Goal: Information Seeking & Learning: Compare options

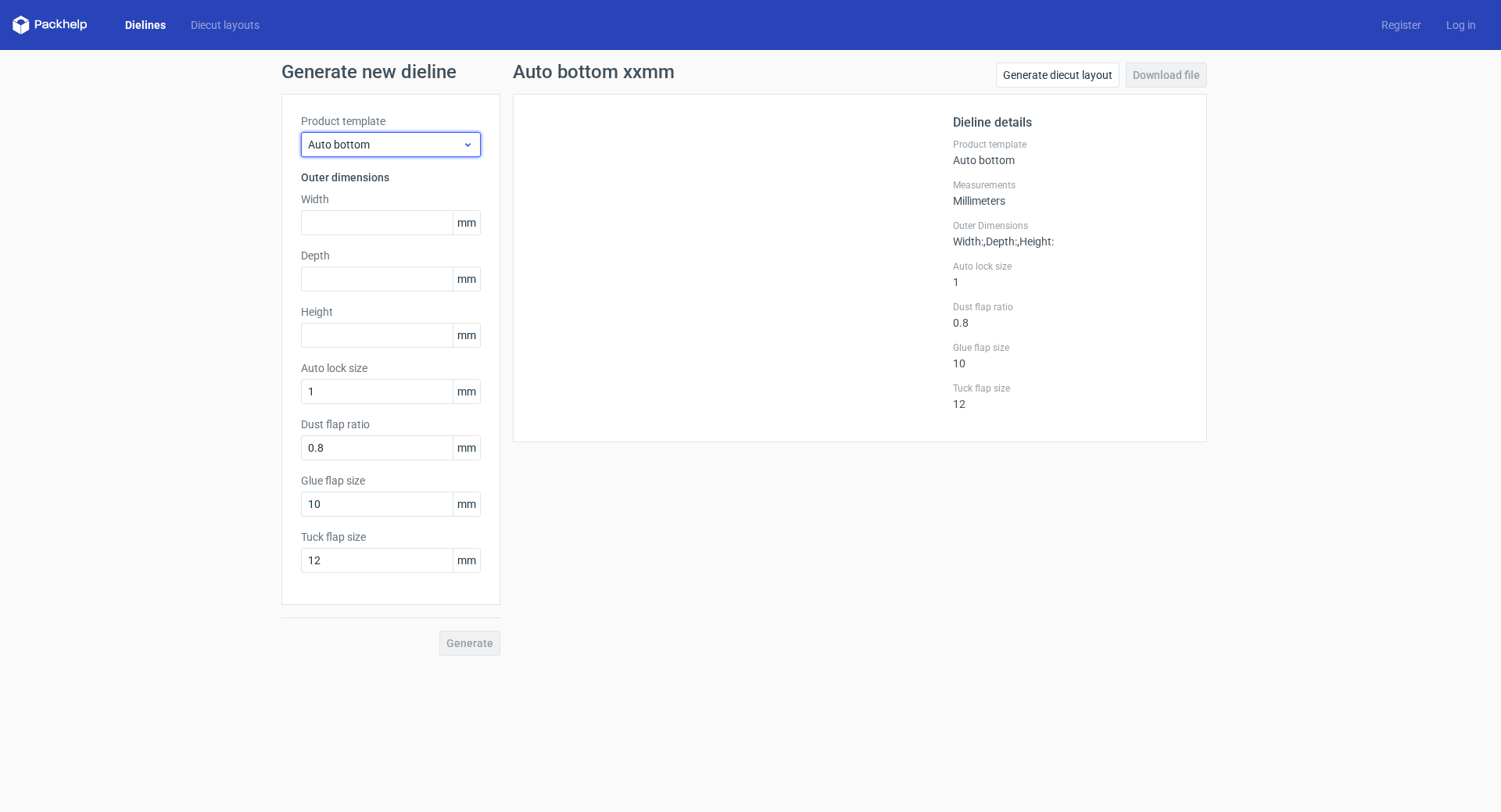
click at [423, 146] on span "Auto bottom" at bounding box center [384, 144] width 154 height 16
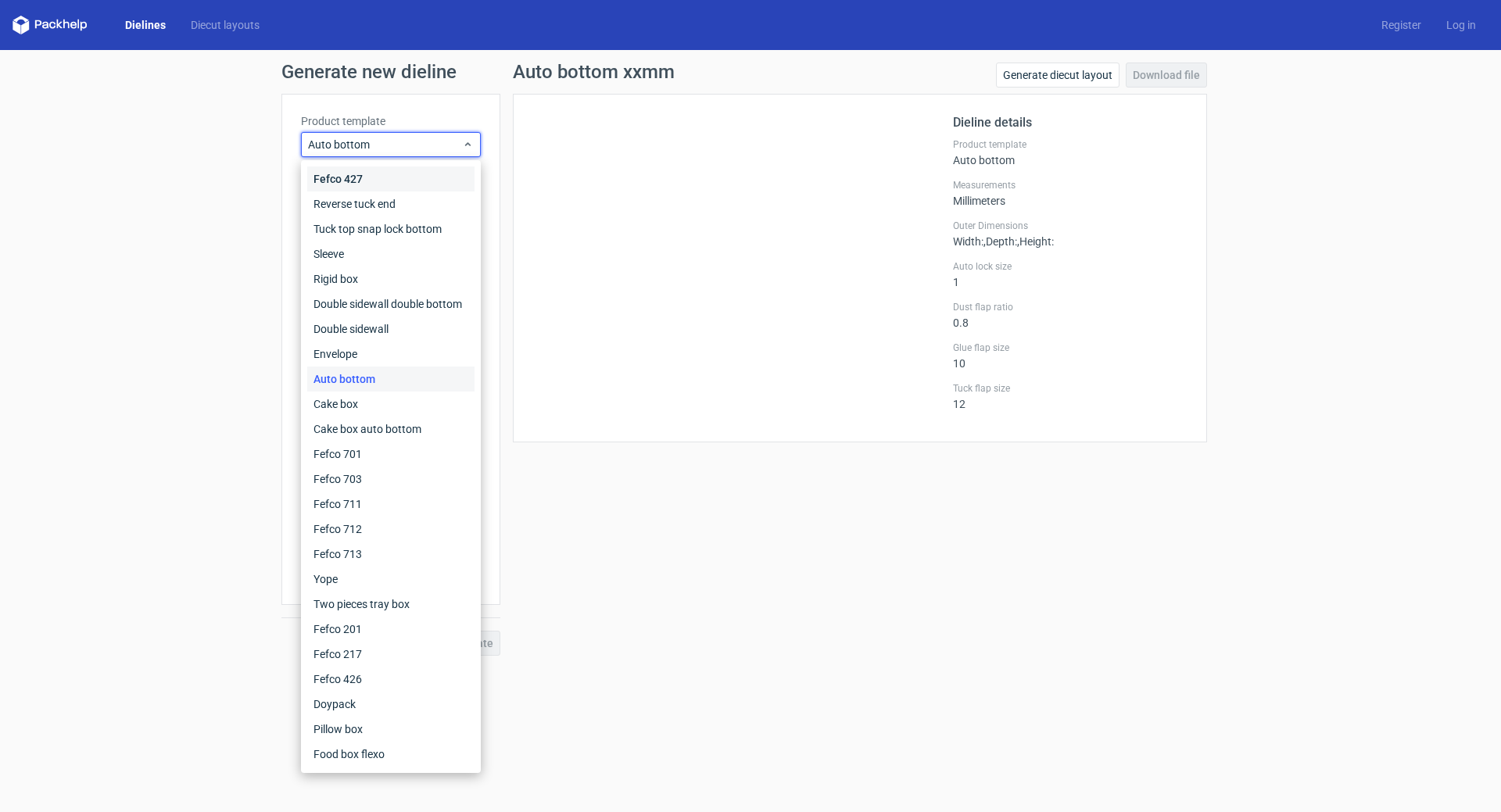
click at [359, 179] on div "Fefco 427" at bounding box center [391, 179] width 167 height 25
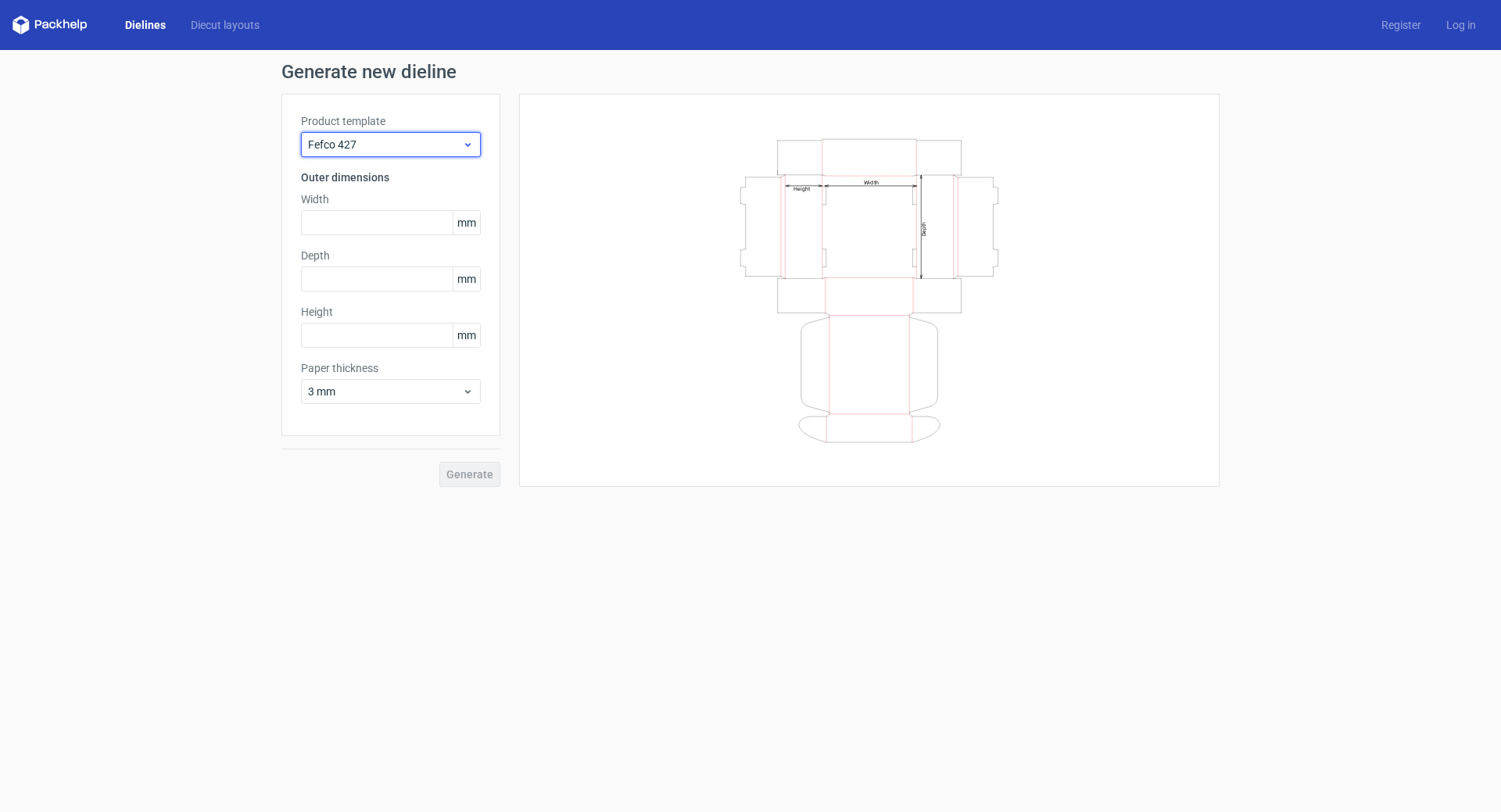
click at [406, 153] on div "Fefco 427" at bounding box center [391, 144] width 180 height 25
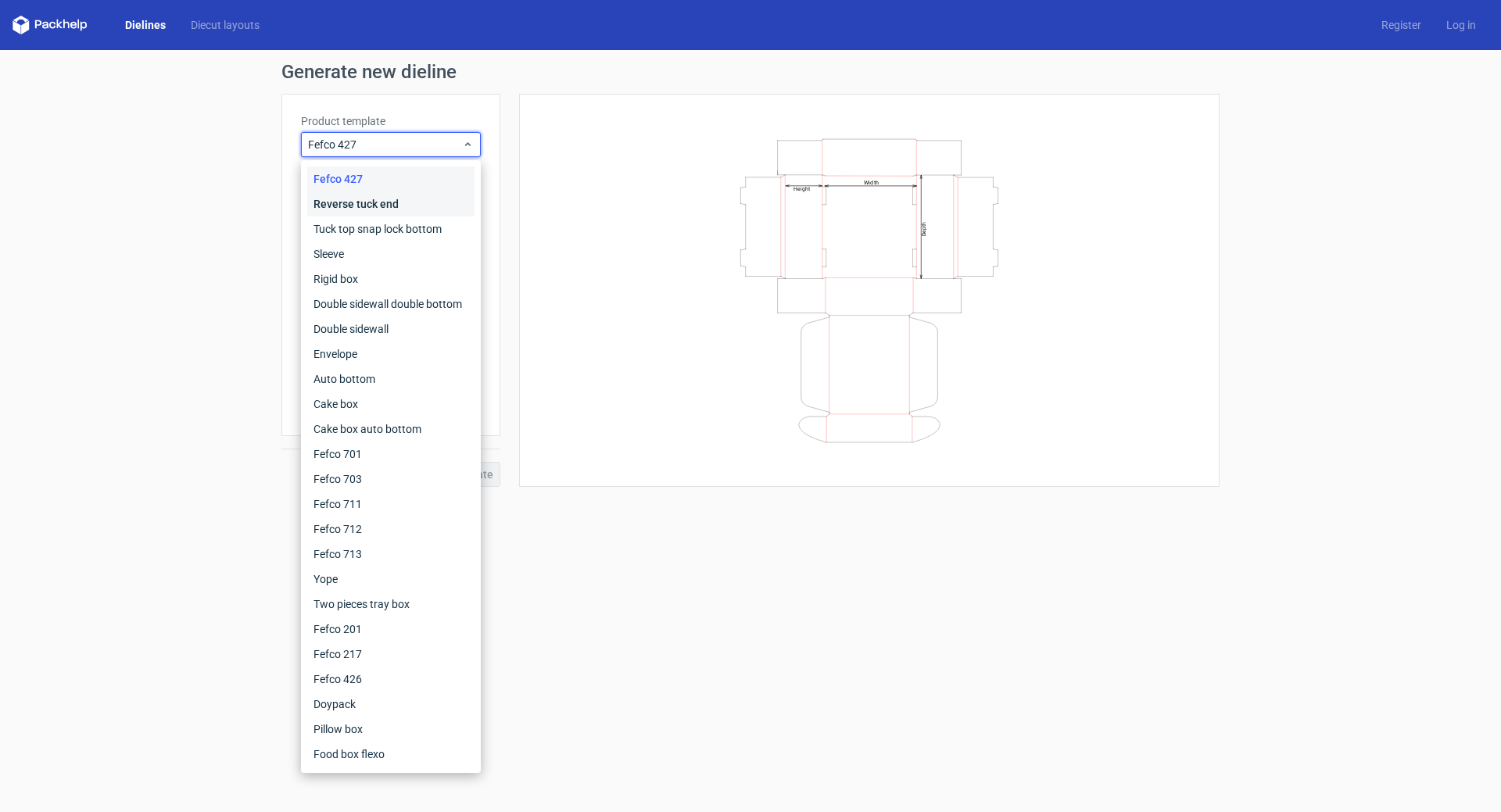
click at [384, 202] on div "Reverse tuck end" at bounding box center [391, 204] width 167 height 25
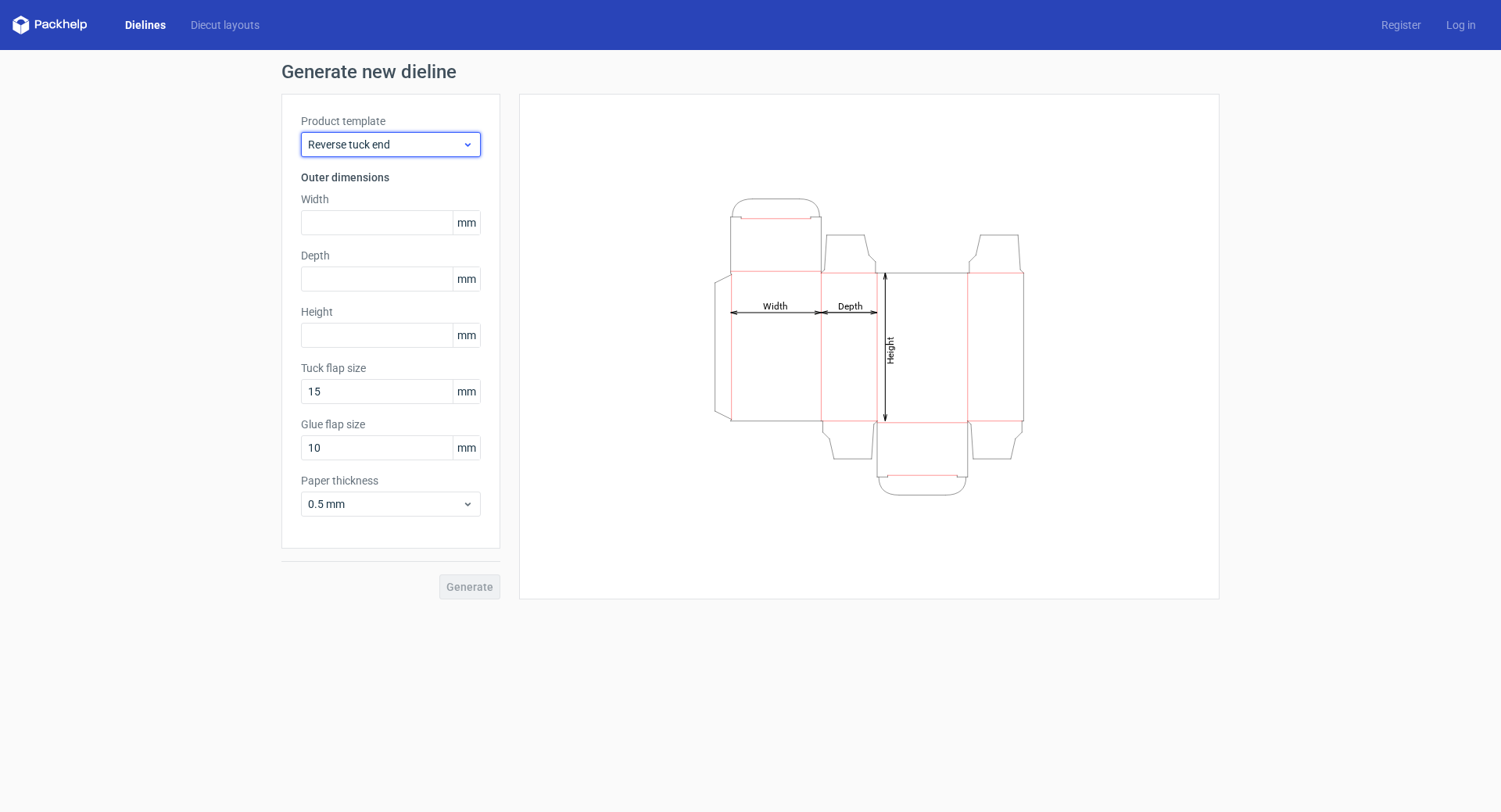
click at [410, 149] on span "Reverse tuck end" at bounding box center [384, 144] width 154 height 16
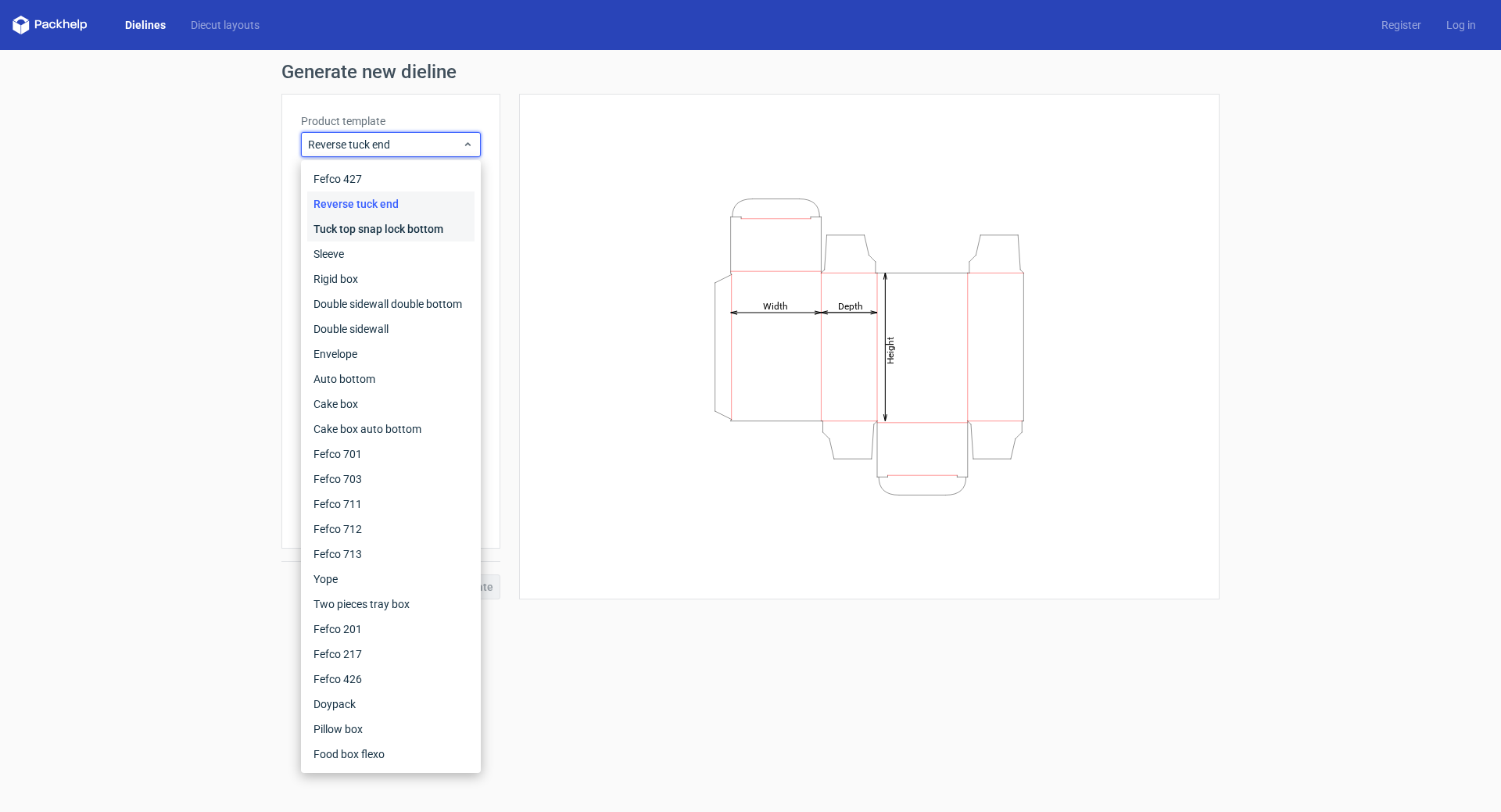
click at [396, 233] on div "Tuck top snap lock bottom" at bounding box center [391, 229] width 167 height 25
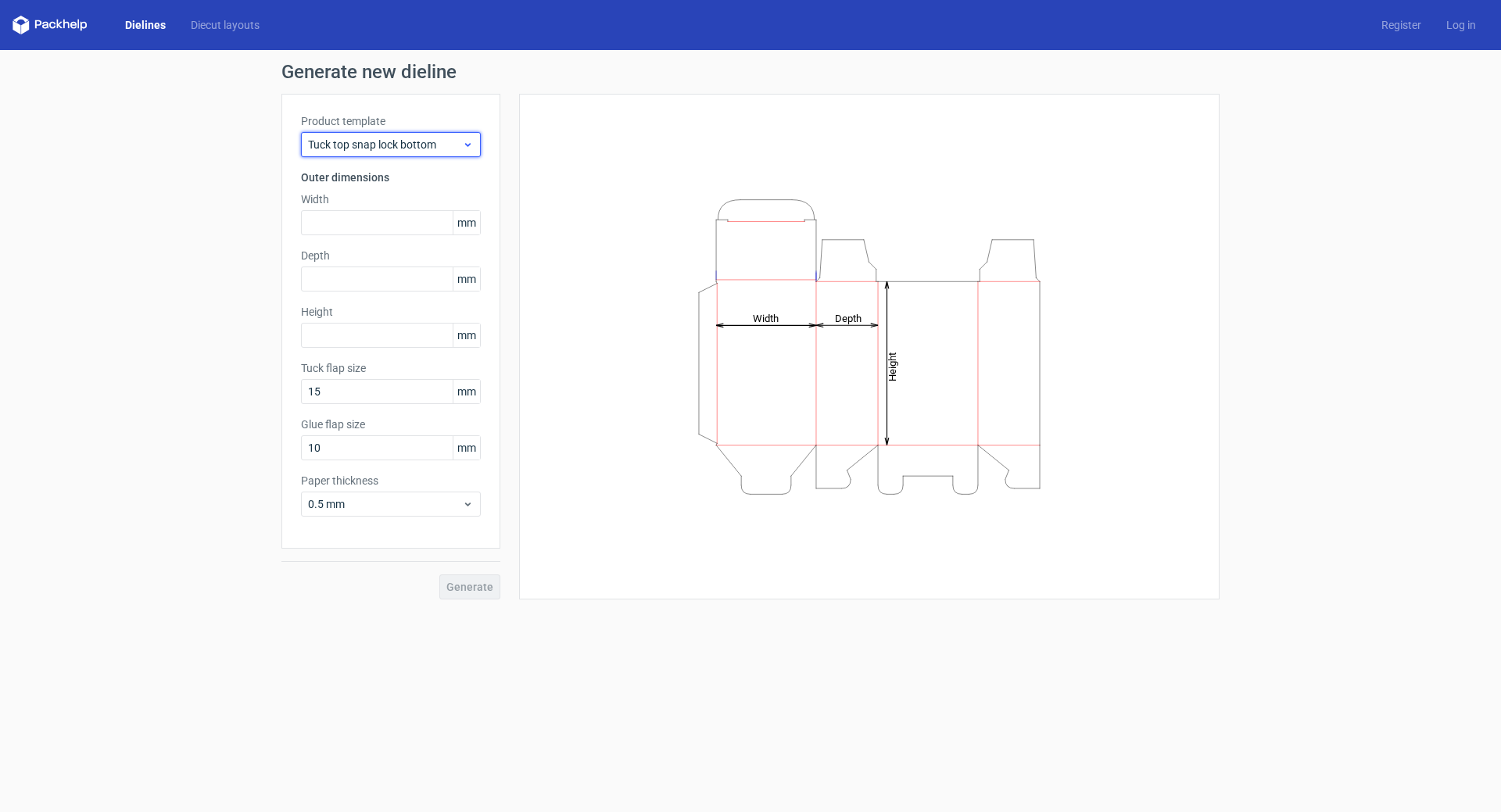
click at [410, 151] on span "Tuck top snap lock bottom" at bounding box center [384, 144] width 154 height 16
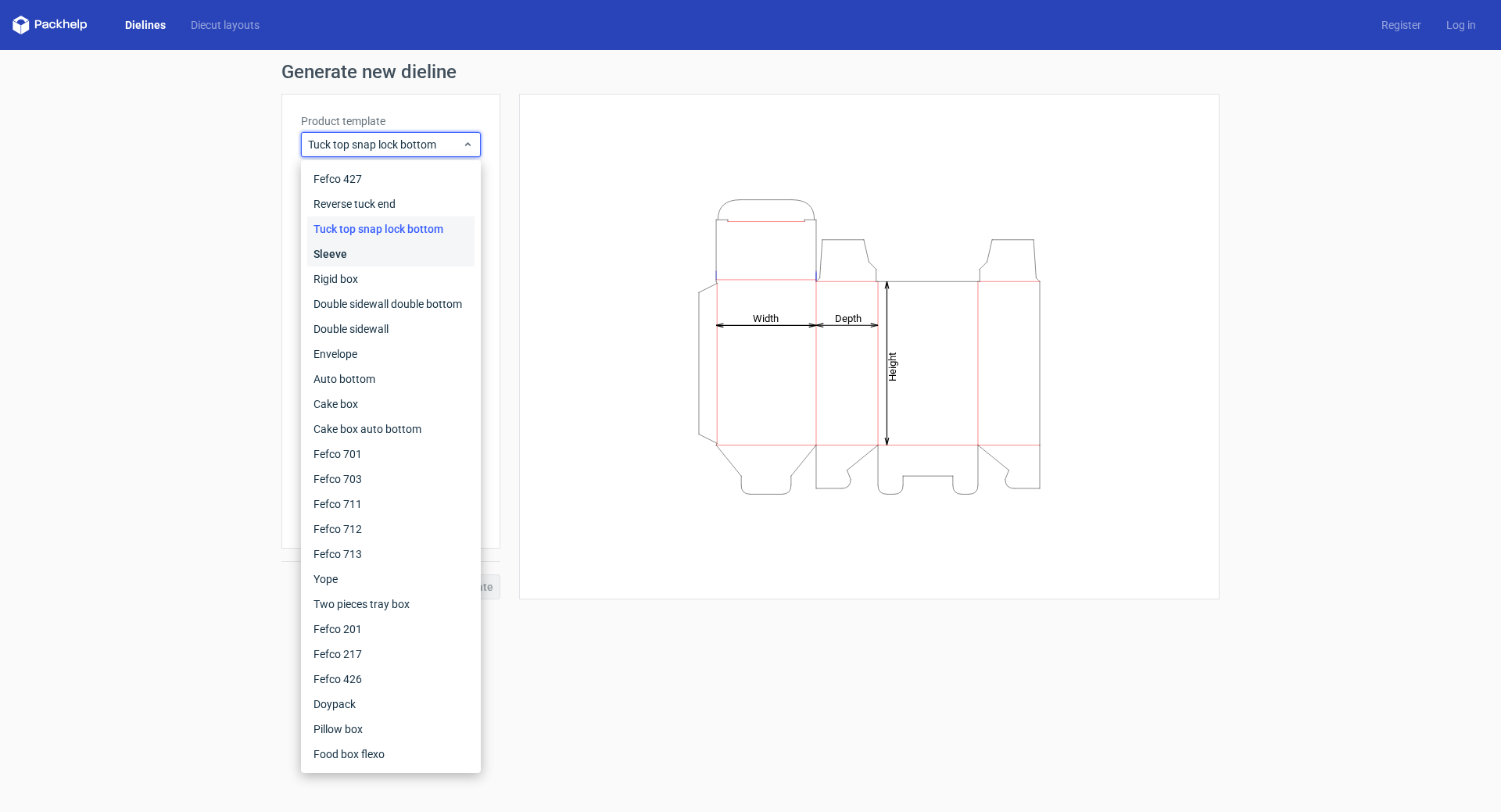
click at [346, 249] on div "Sleeve" at bounding box center [391, 254] width 167 height 25
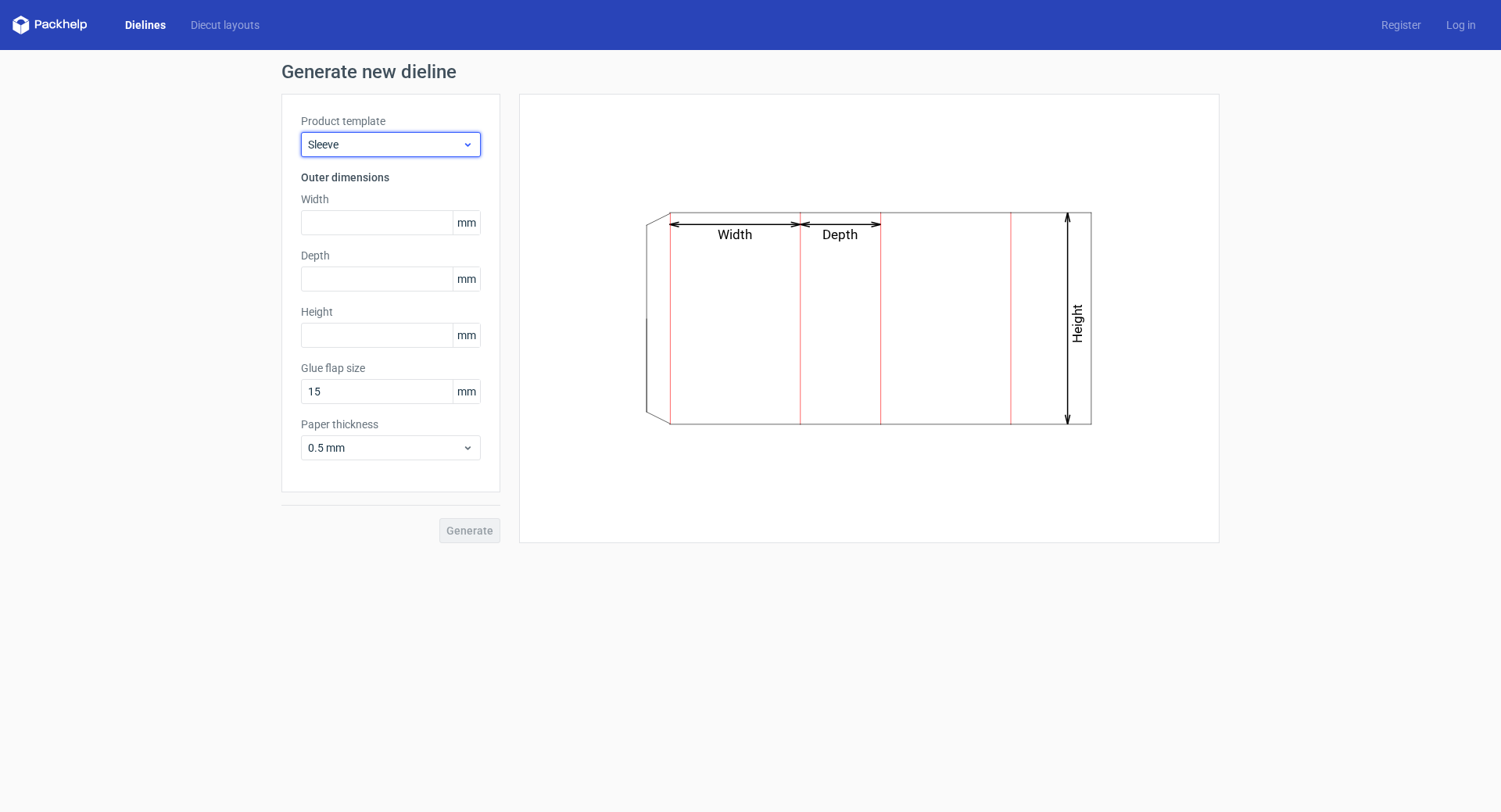
click at [428, 151] on span "Sleeve" at bounding box center [384, 144] width 154 height 16
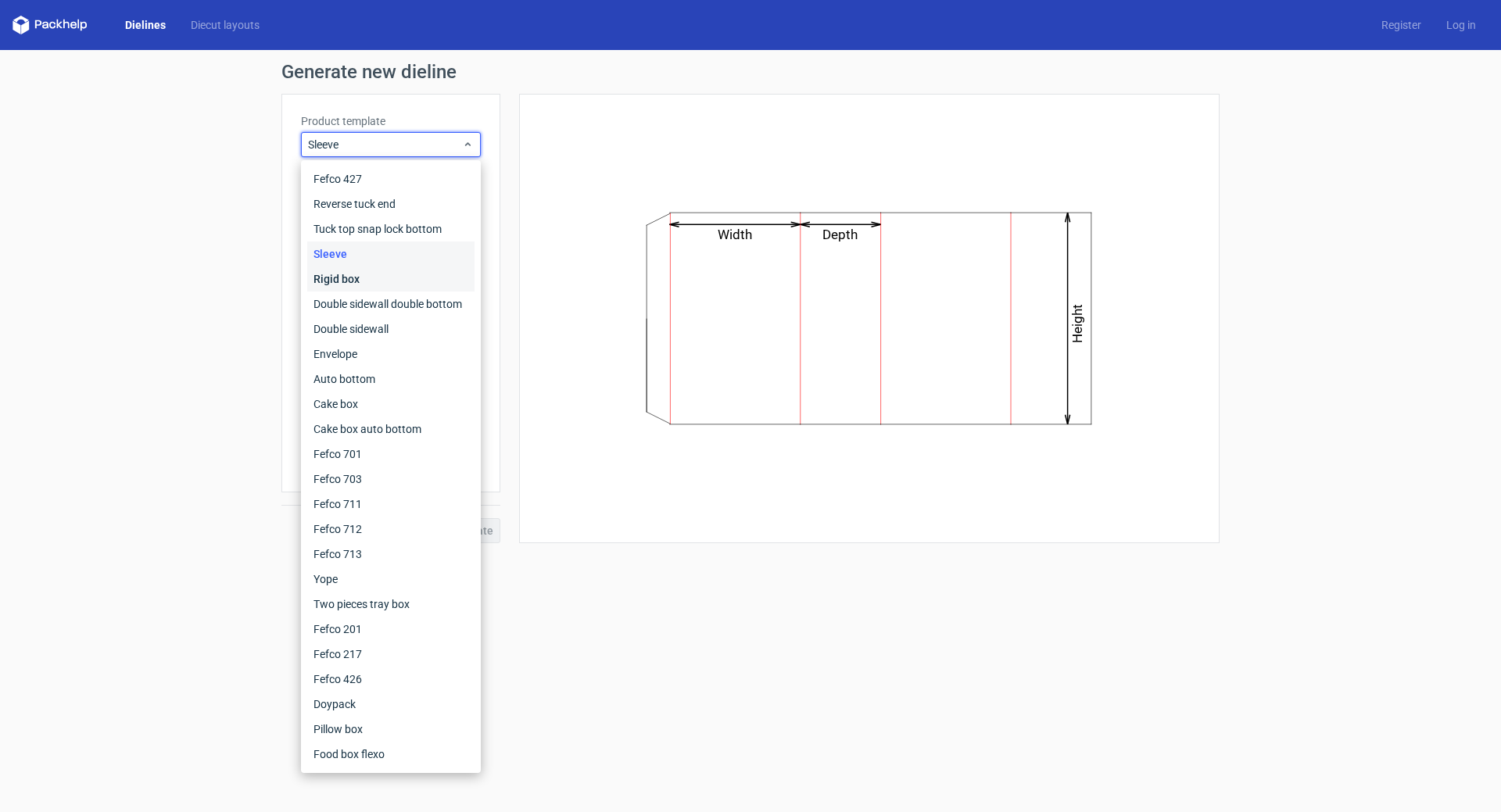
click at [375, 279] on div "Rigid box" at bounding box center [391, 279] width 167 height 25
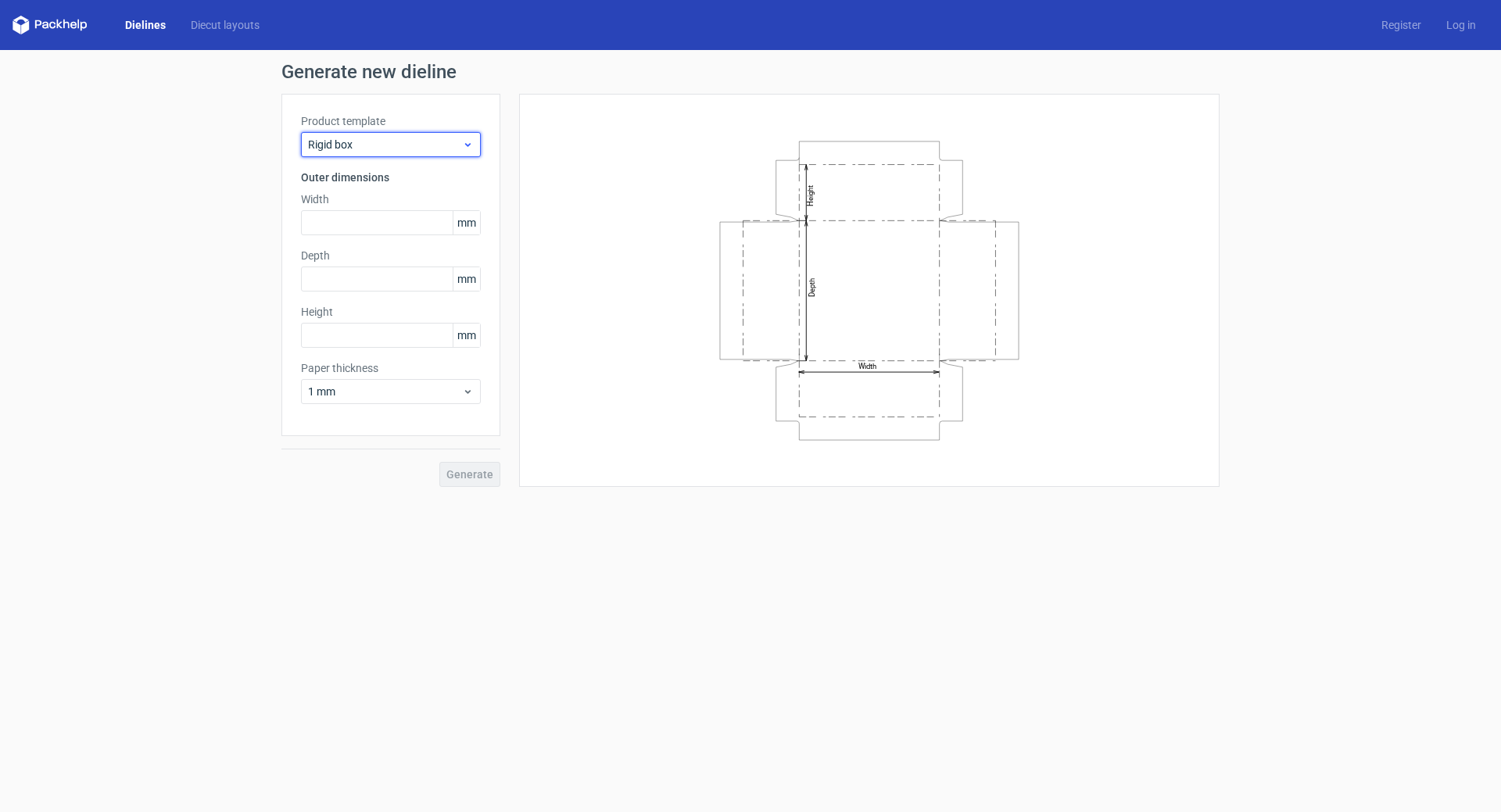
click at [404, 149] on span "Rigid box" at bounding box center [384, 144] width 154 height 16
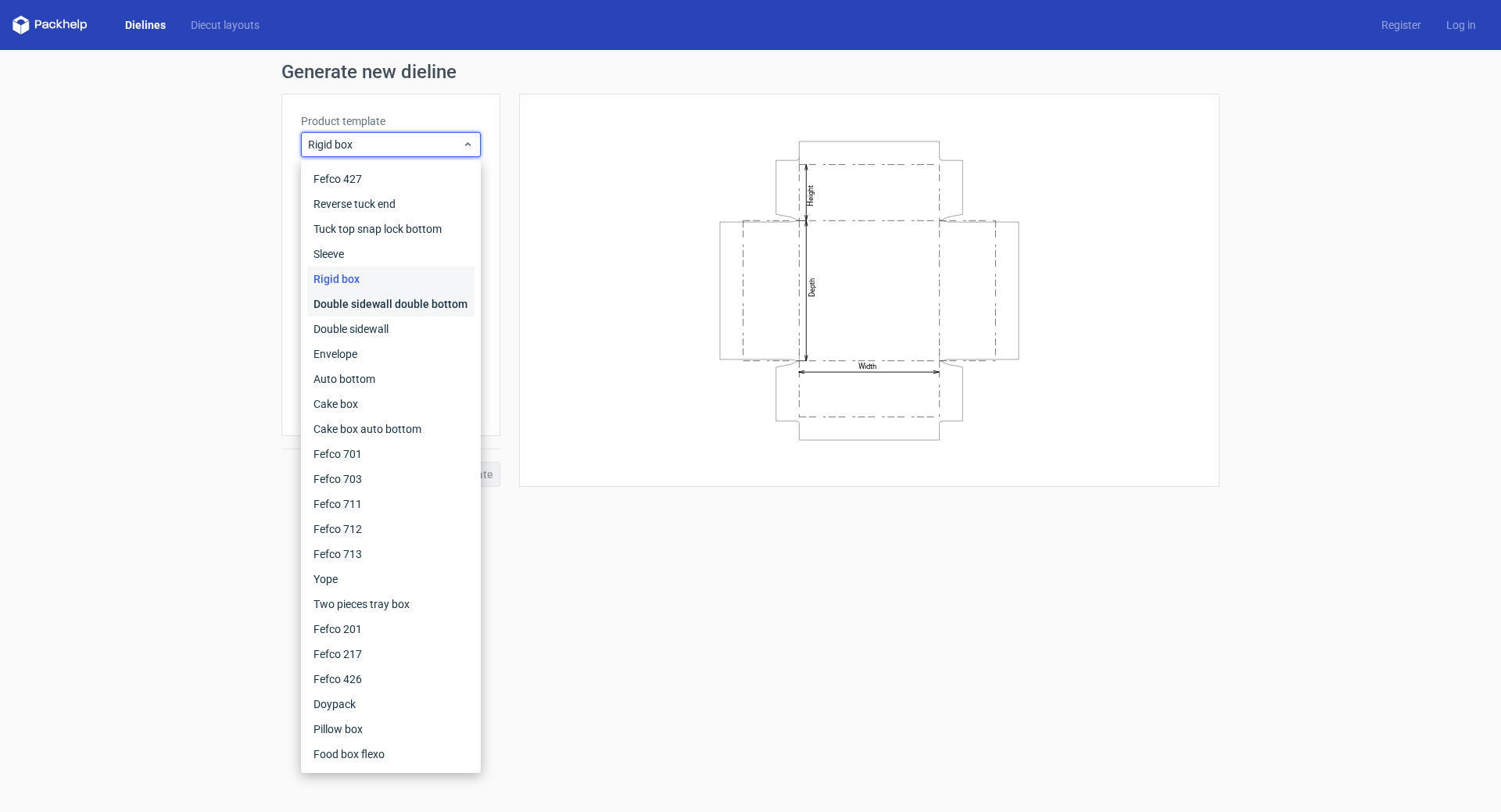
click at [352, 307] on div "Double sidewall double bottom" at bounding box center [391, 304] width 167 height 25
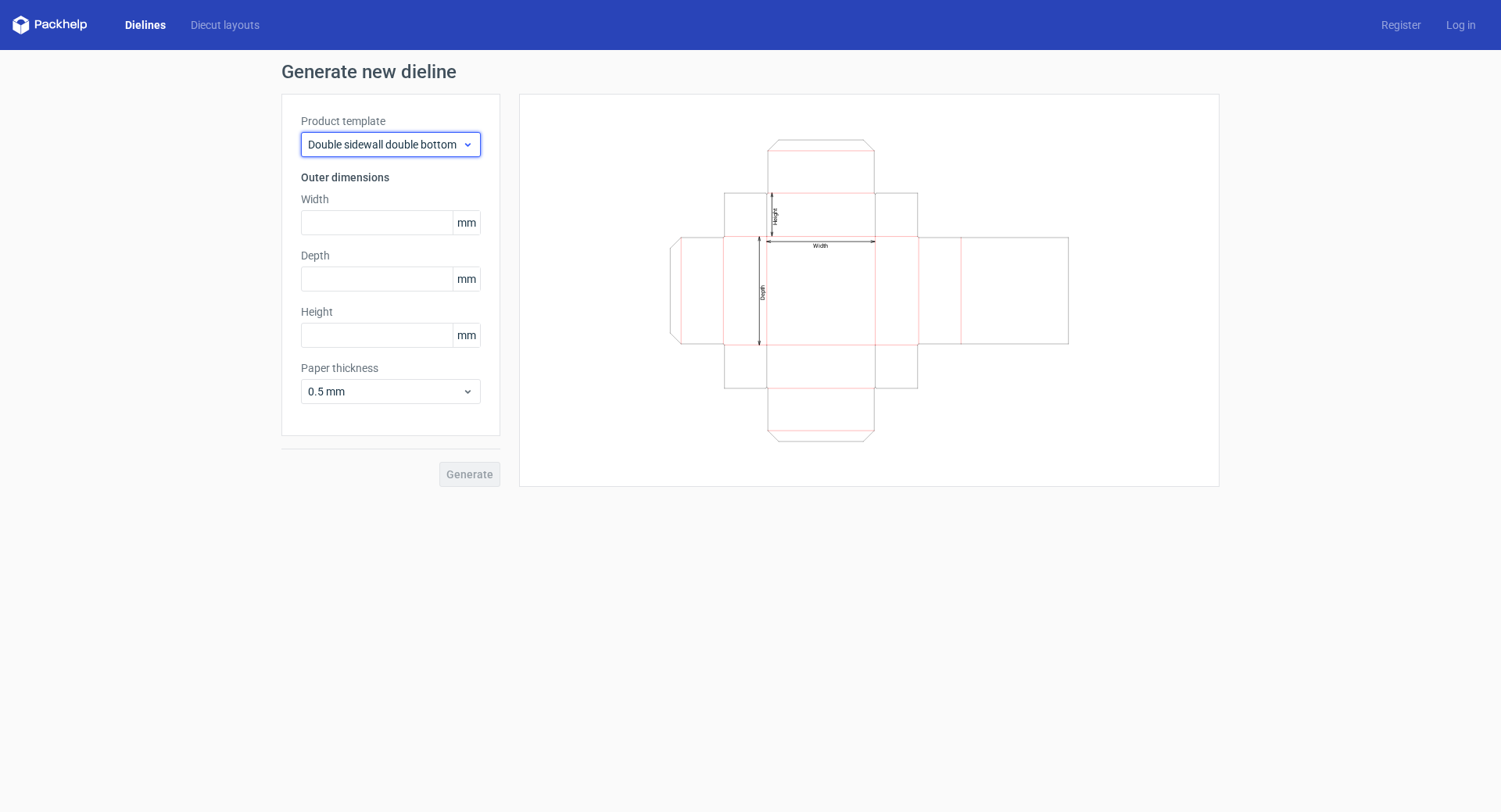
click at [399, 144] on span "Double sidewall double bottom" at bounding box center [384, 144] width 154 height 16
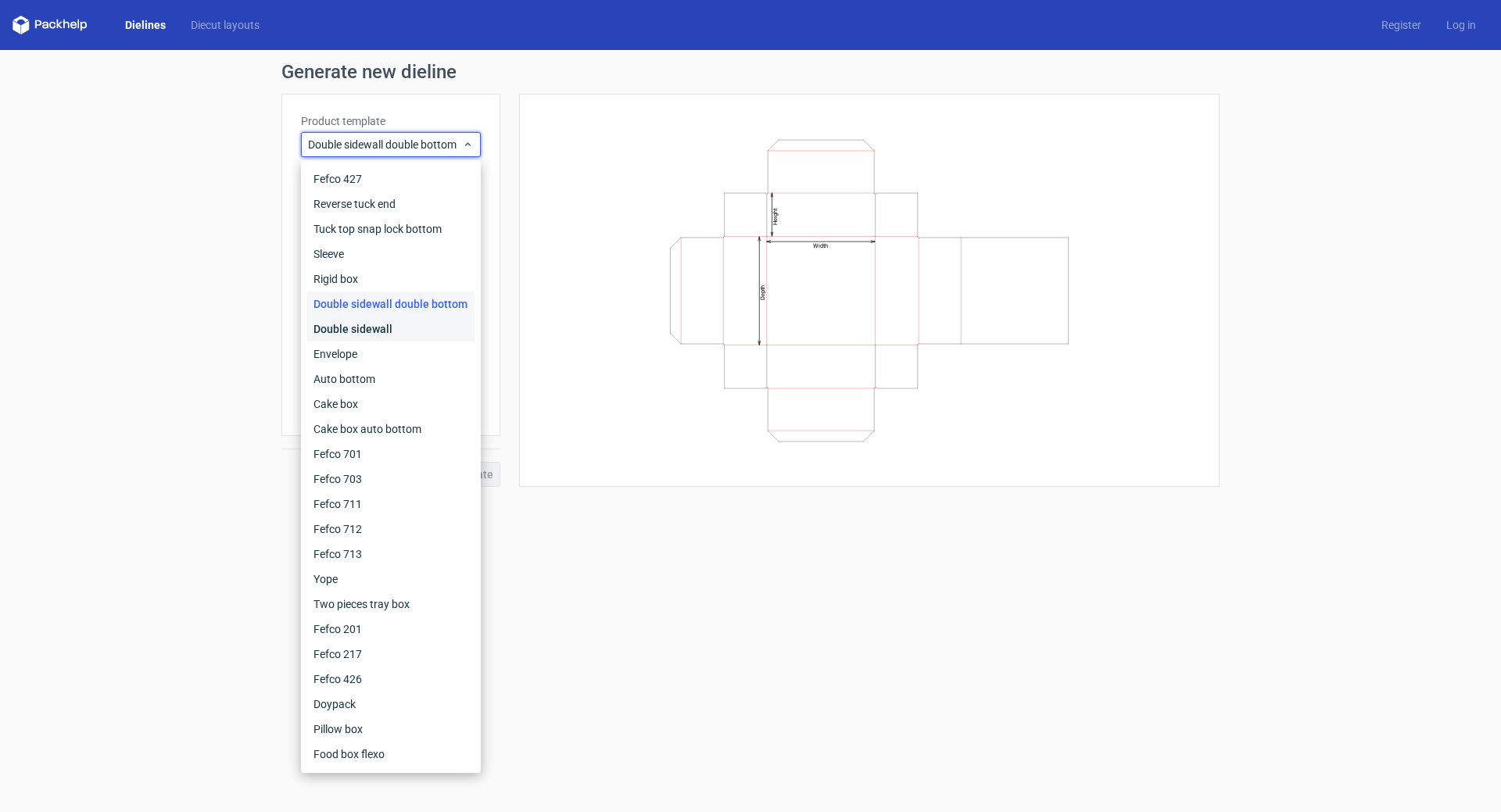
click at [365, 332] on div "Double sidewall" at bounding box center [391, 329] width 167 height 25
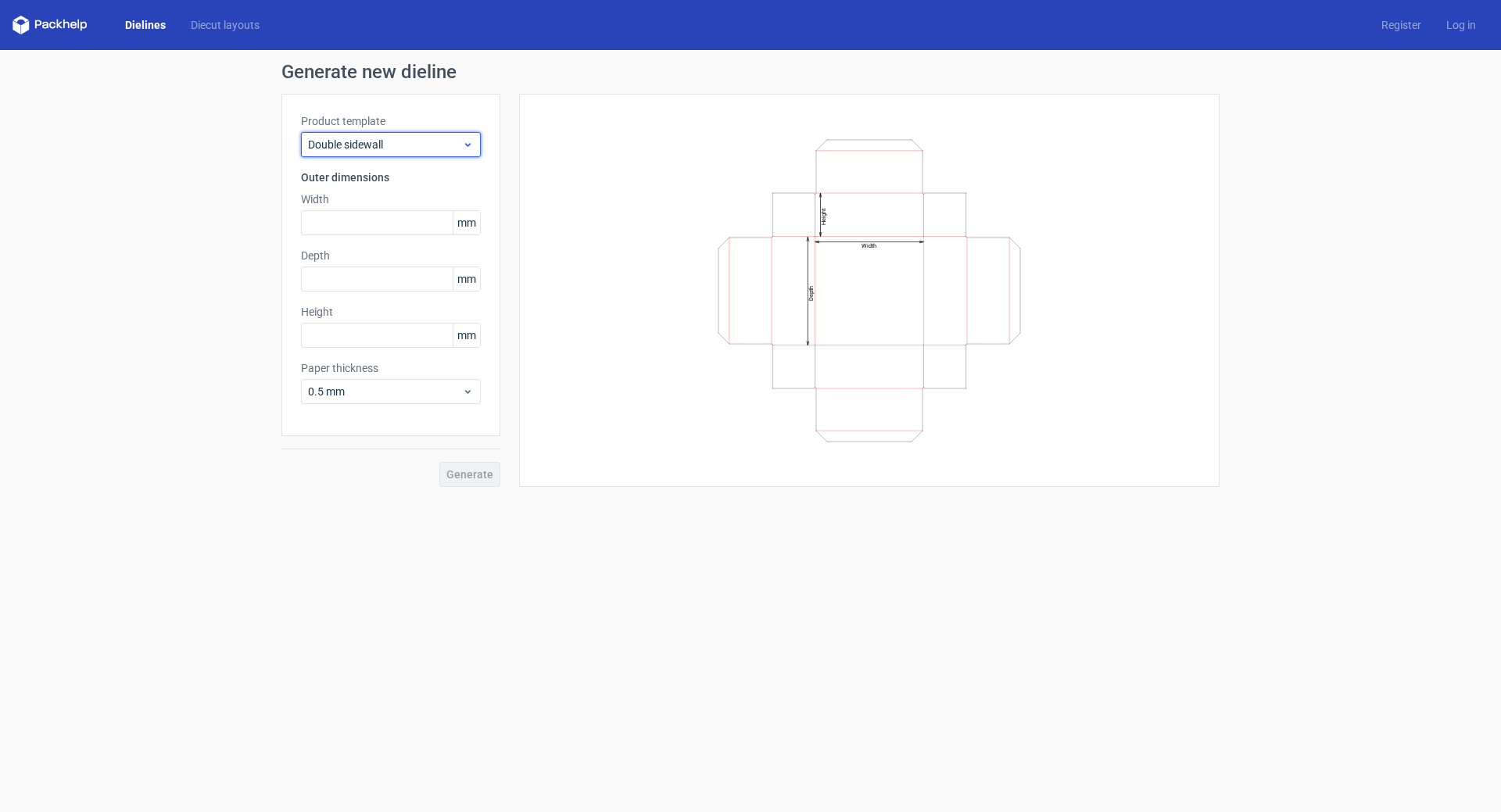
click at [414, 149] on span "Double sidewall" at bounding box center [384, 144] width 154 height 16
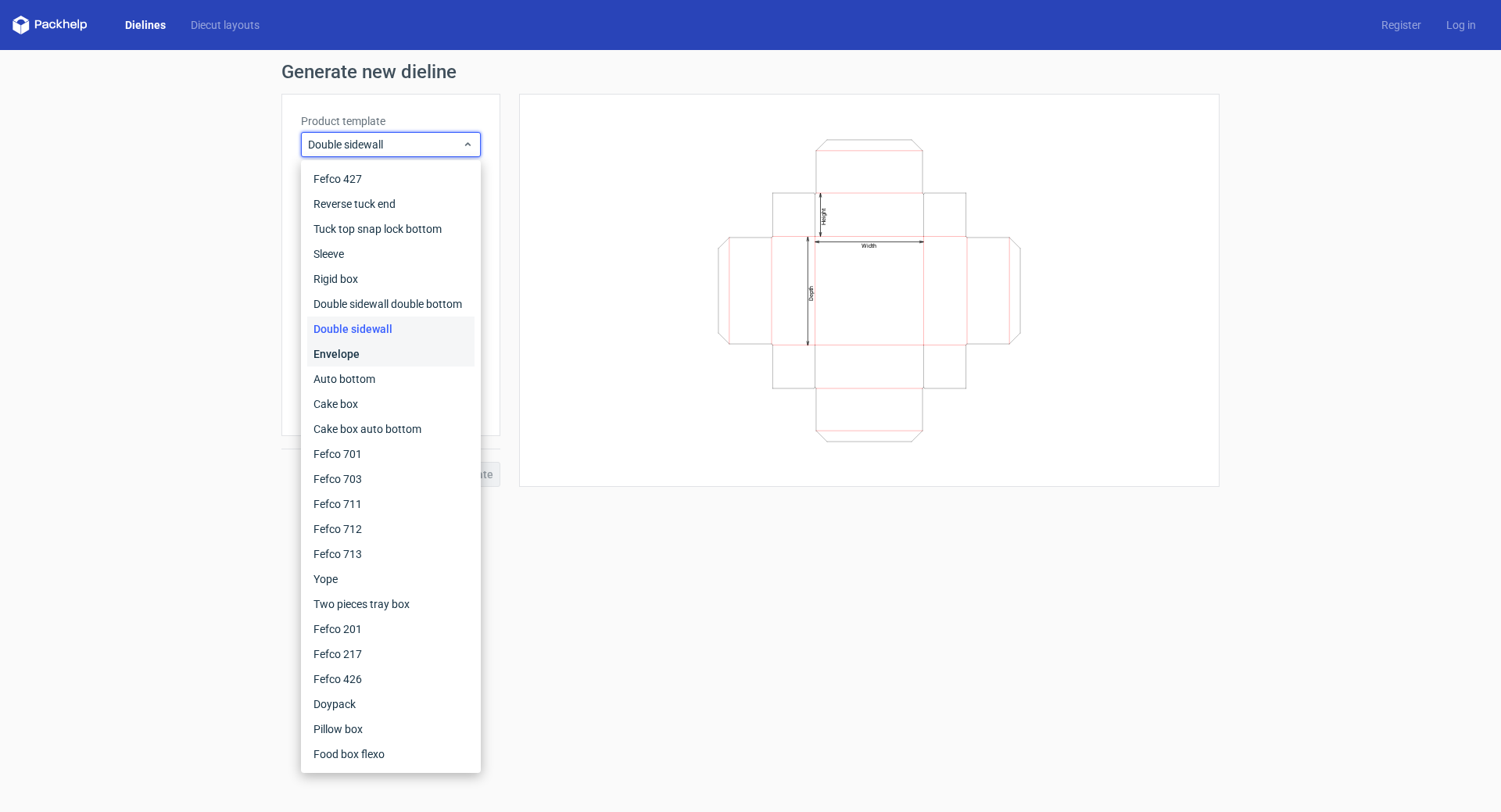
click at [353, 354] on div "Envelope" at bounding box center [391, 354] width 167 height 25
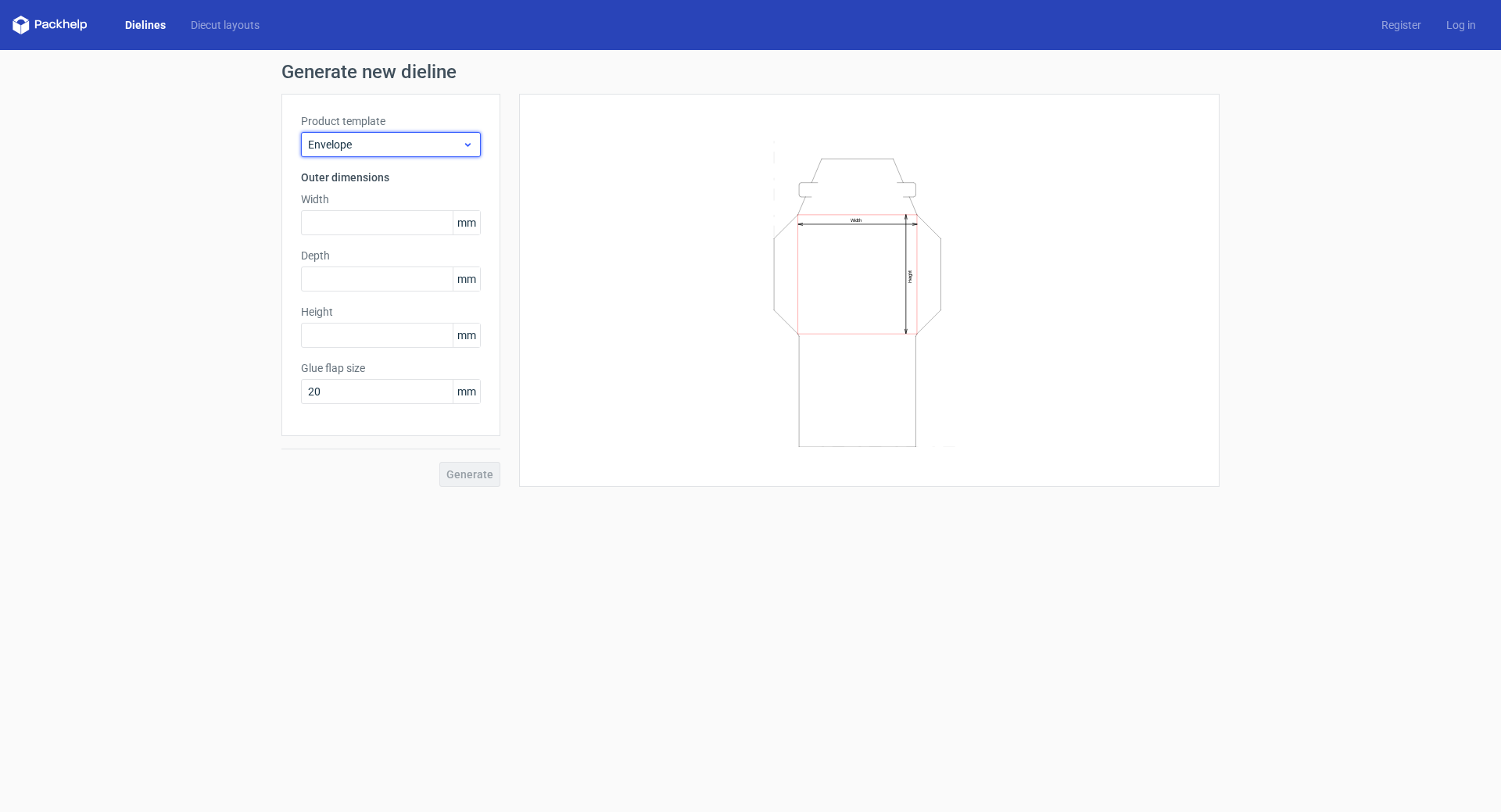
click at [426, 144] on span "Envelope" at bounding box center [384, 144] width 154 height 16
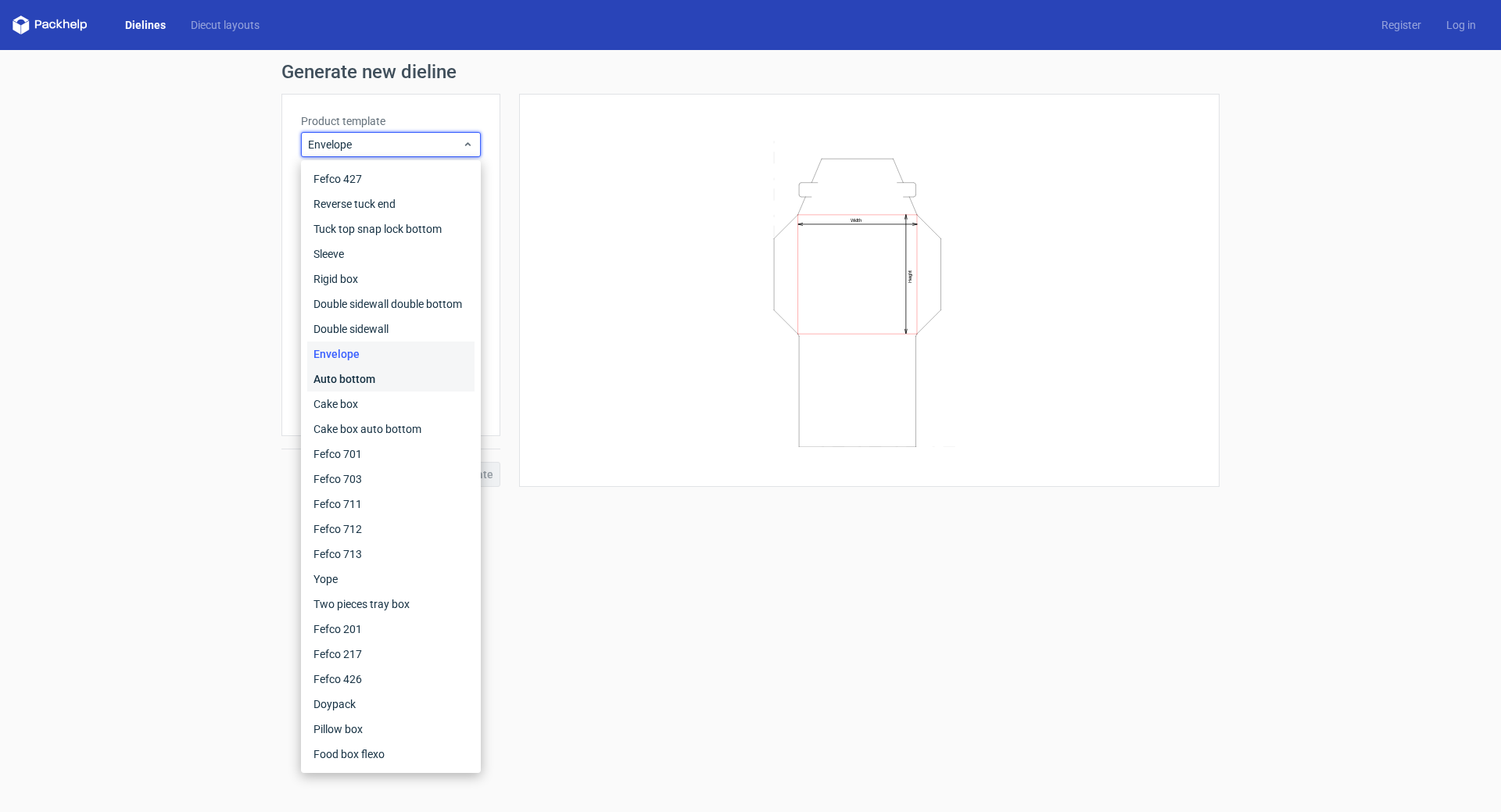
click at [347, 378] on div "Auto bottom" at bounding box center [391, 380] width 167 height 25
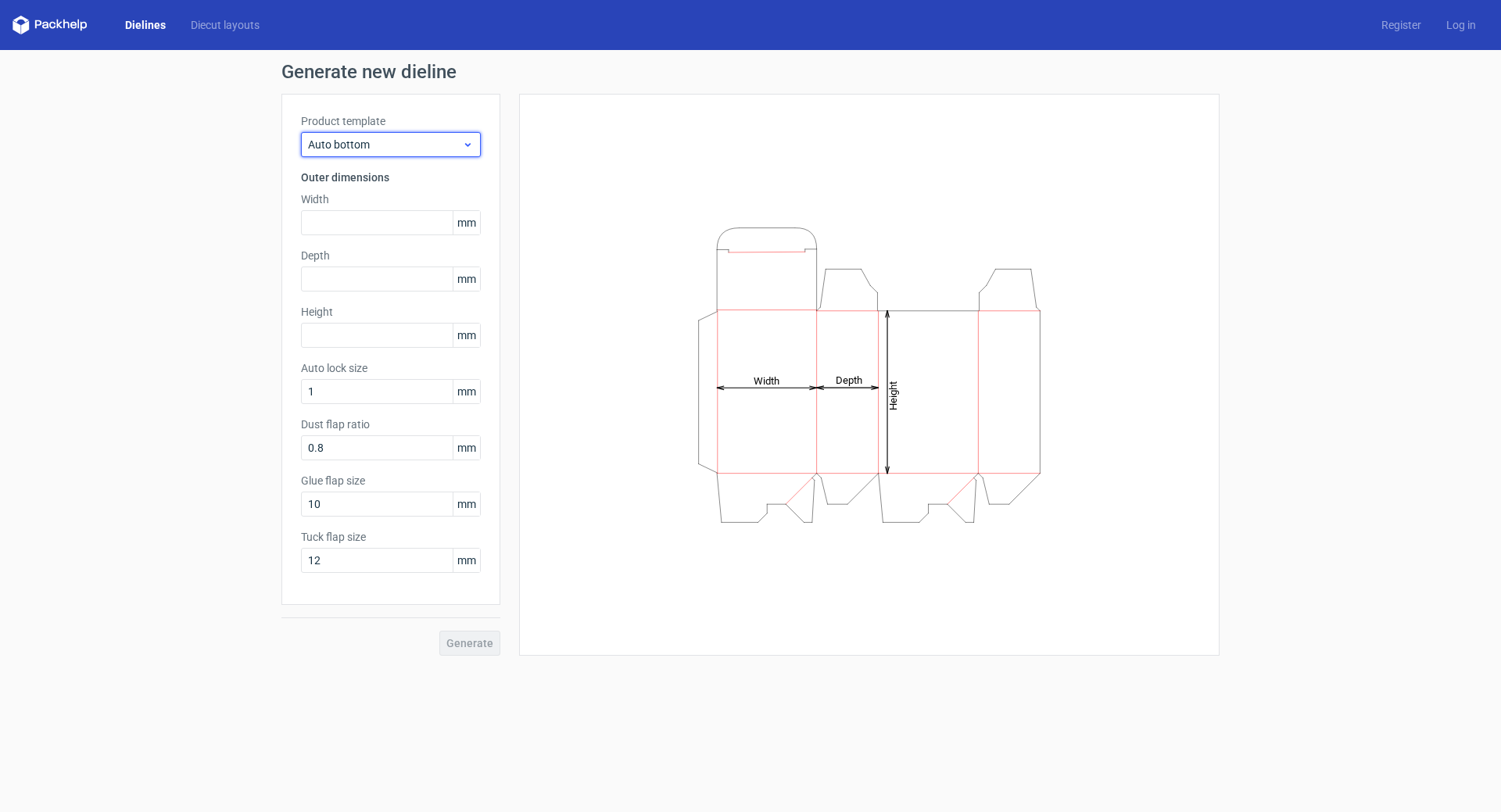
click at [428, 146] on span "Auto bottom" at bounding box center [384, 144] width 154 height 16
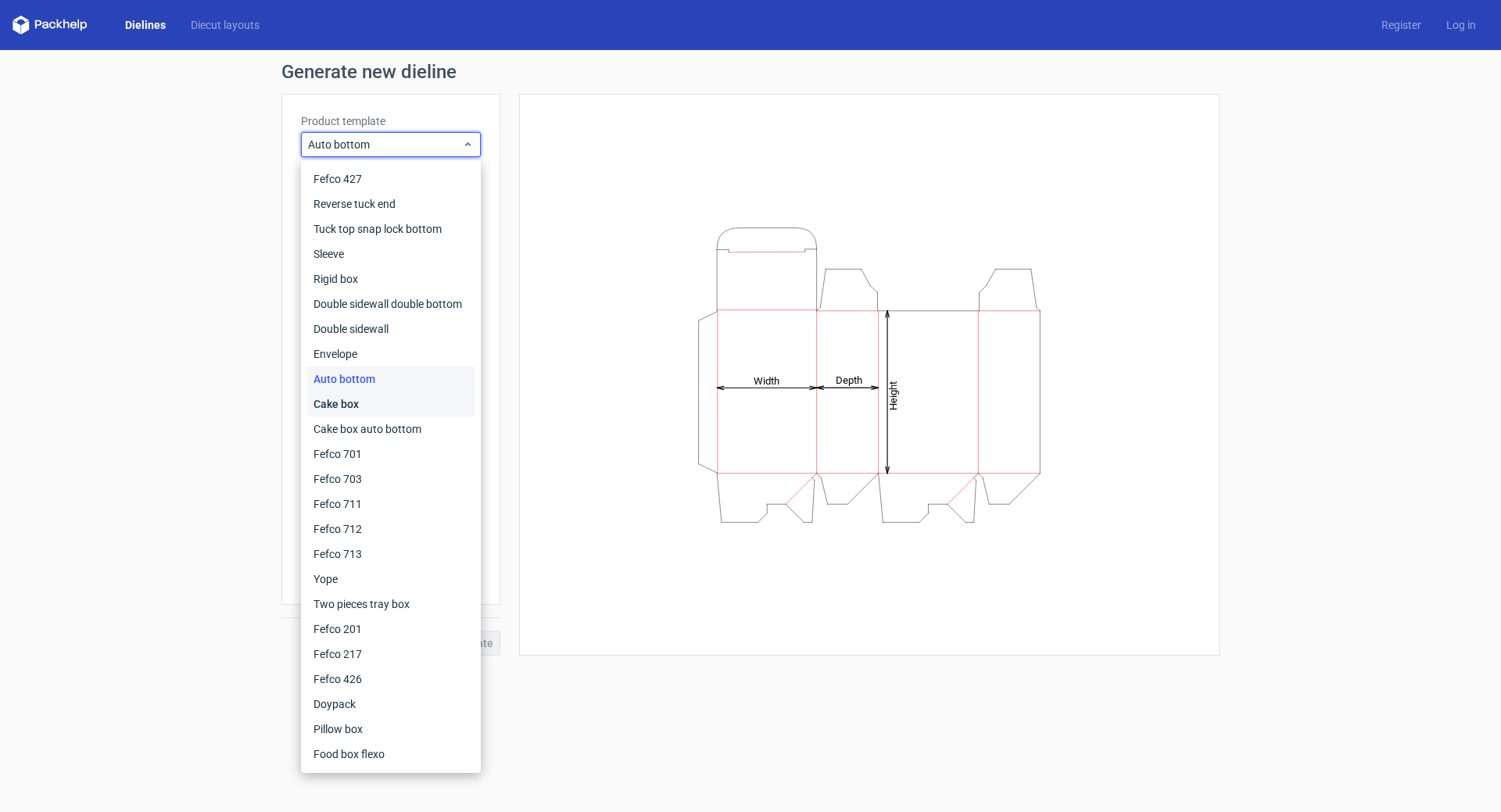
click at [355, 405] on div "Cake box" at bounding box center [391, 404] width 167 height 25
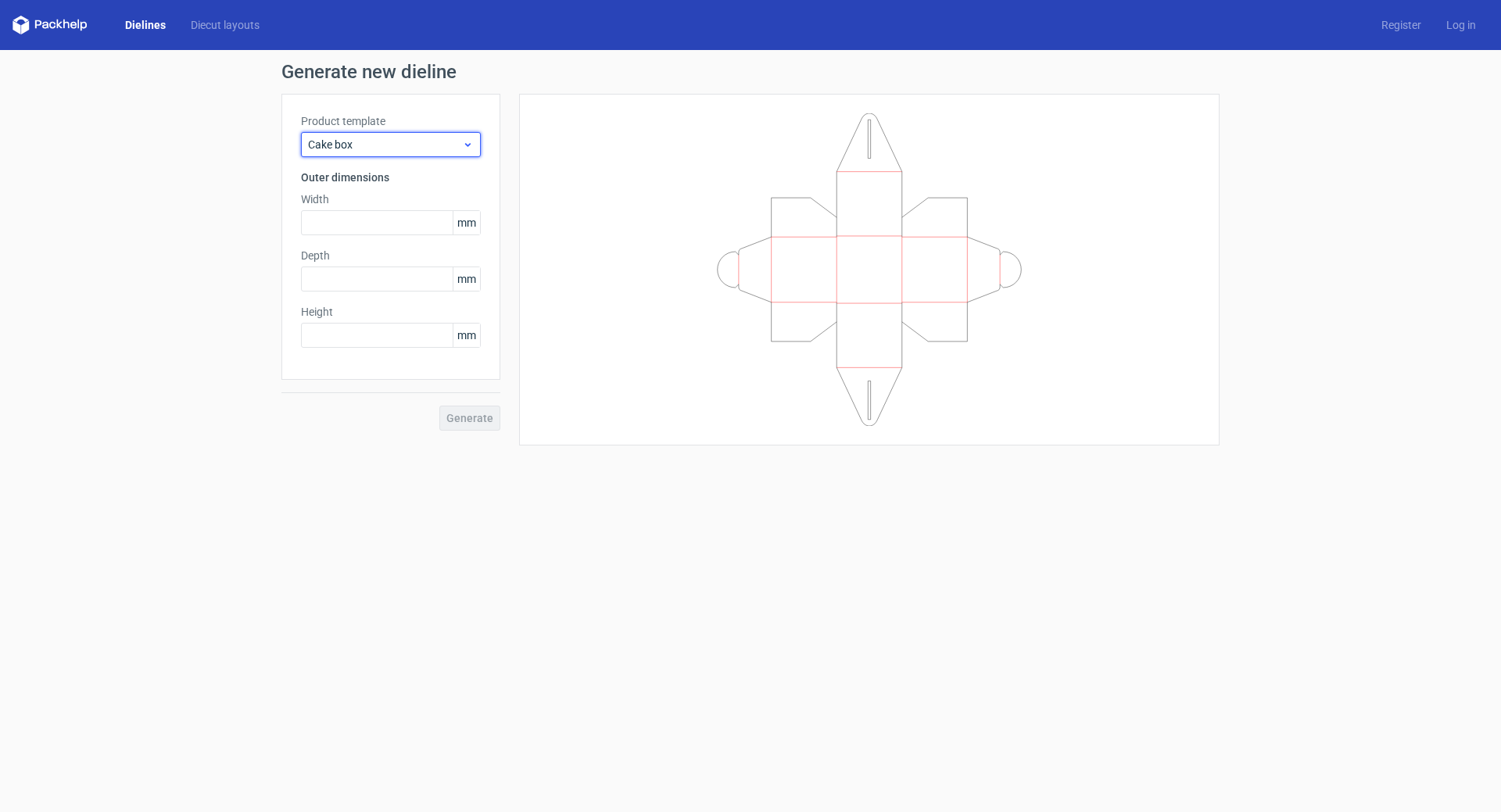
click at [406, 149] on span "Cake box" at bounding box center [384, 144] width 154 height 16
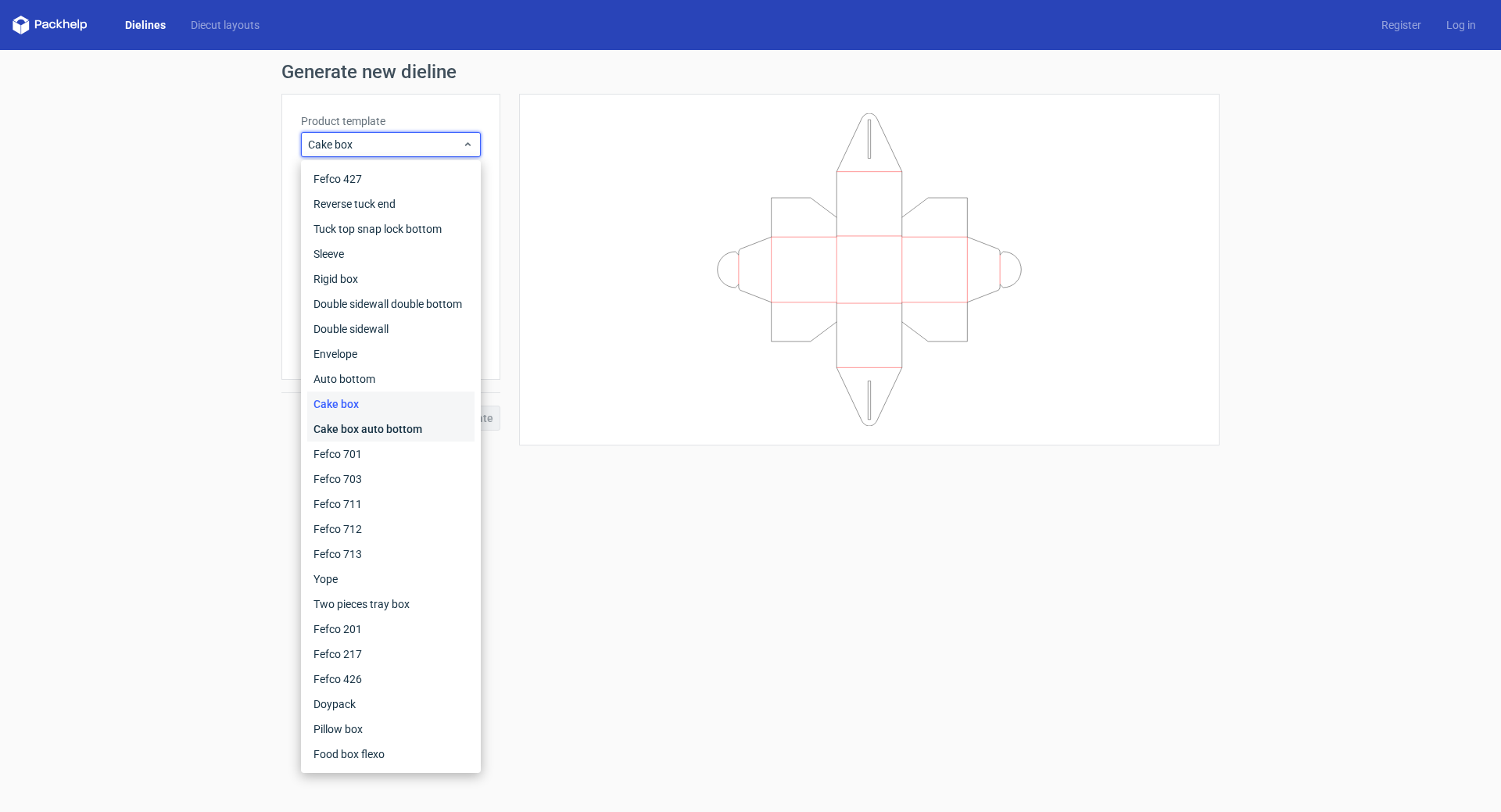
click at [371, 429] on div "Cake box auto bottom" at bounding box center [391, 429] width 167 height 25
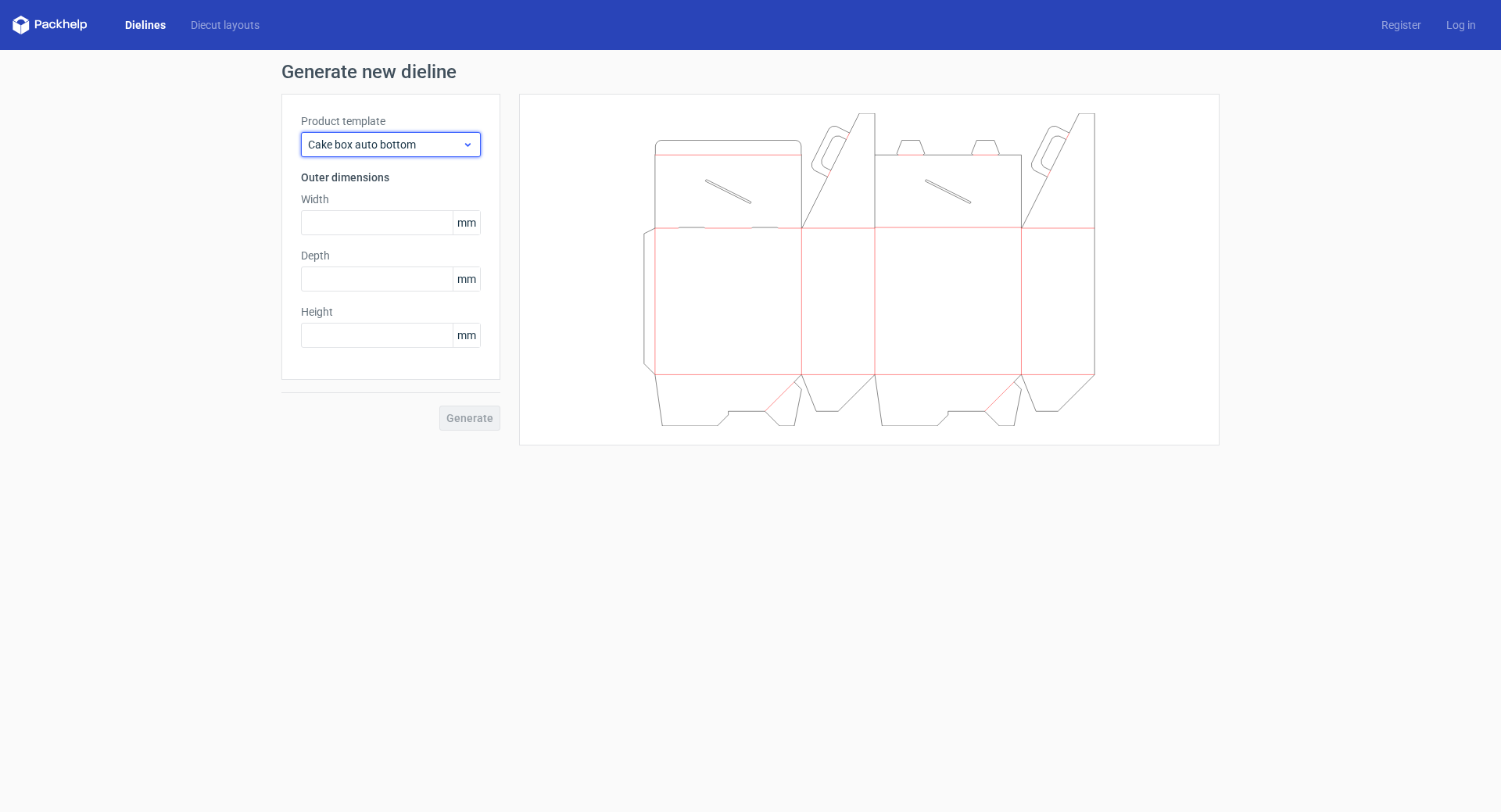
click at [413, 149] on span "Cake box auto bottom" at bounding box center [384, 144] width 154 height 16
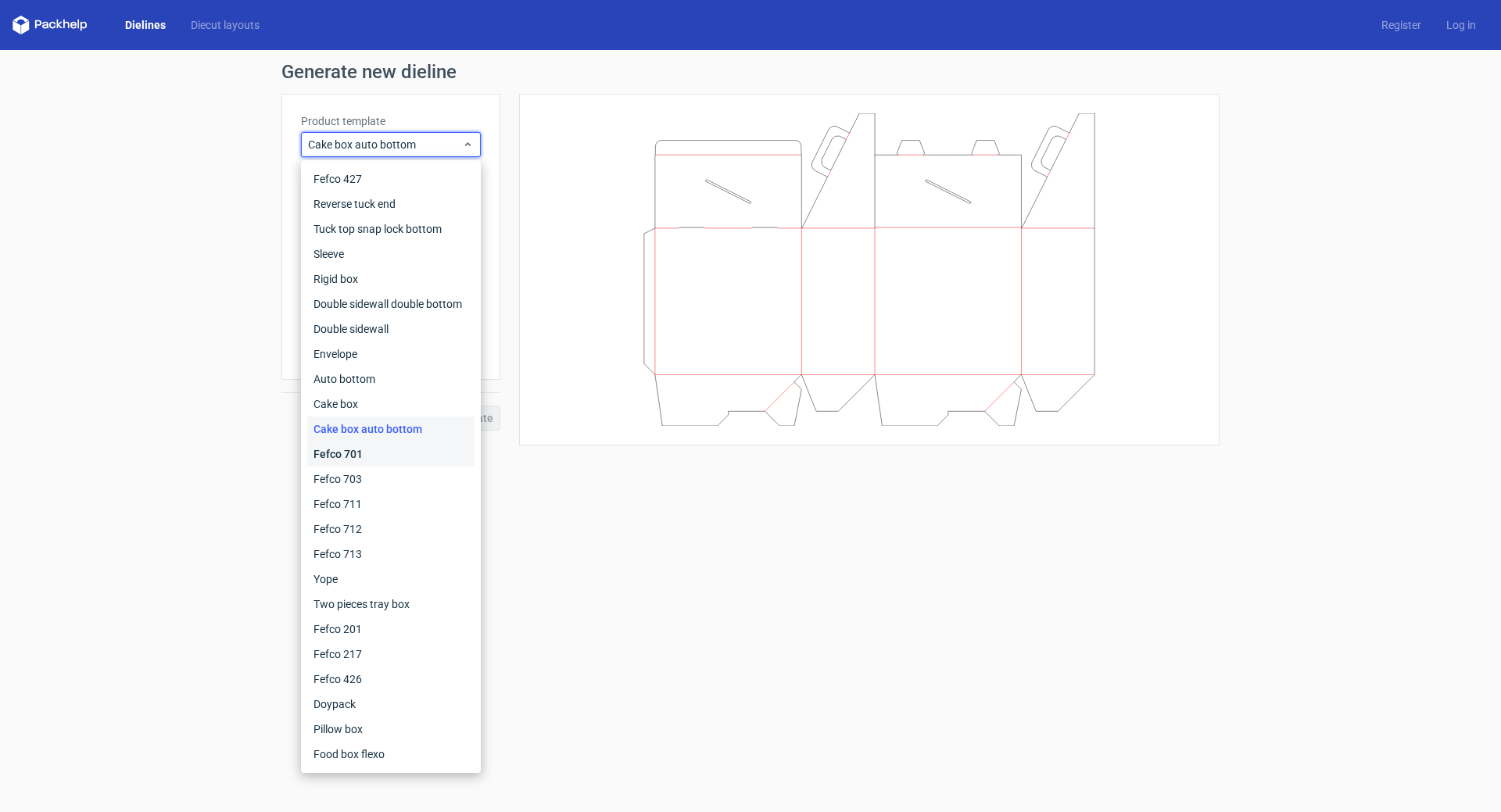
click at [365, 451] on div "Fefco 701" at bounding box center [391, 455] width 167 height 25
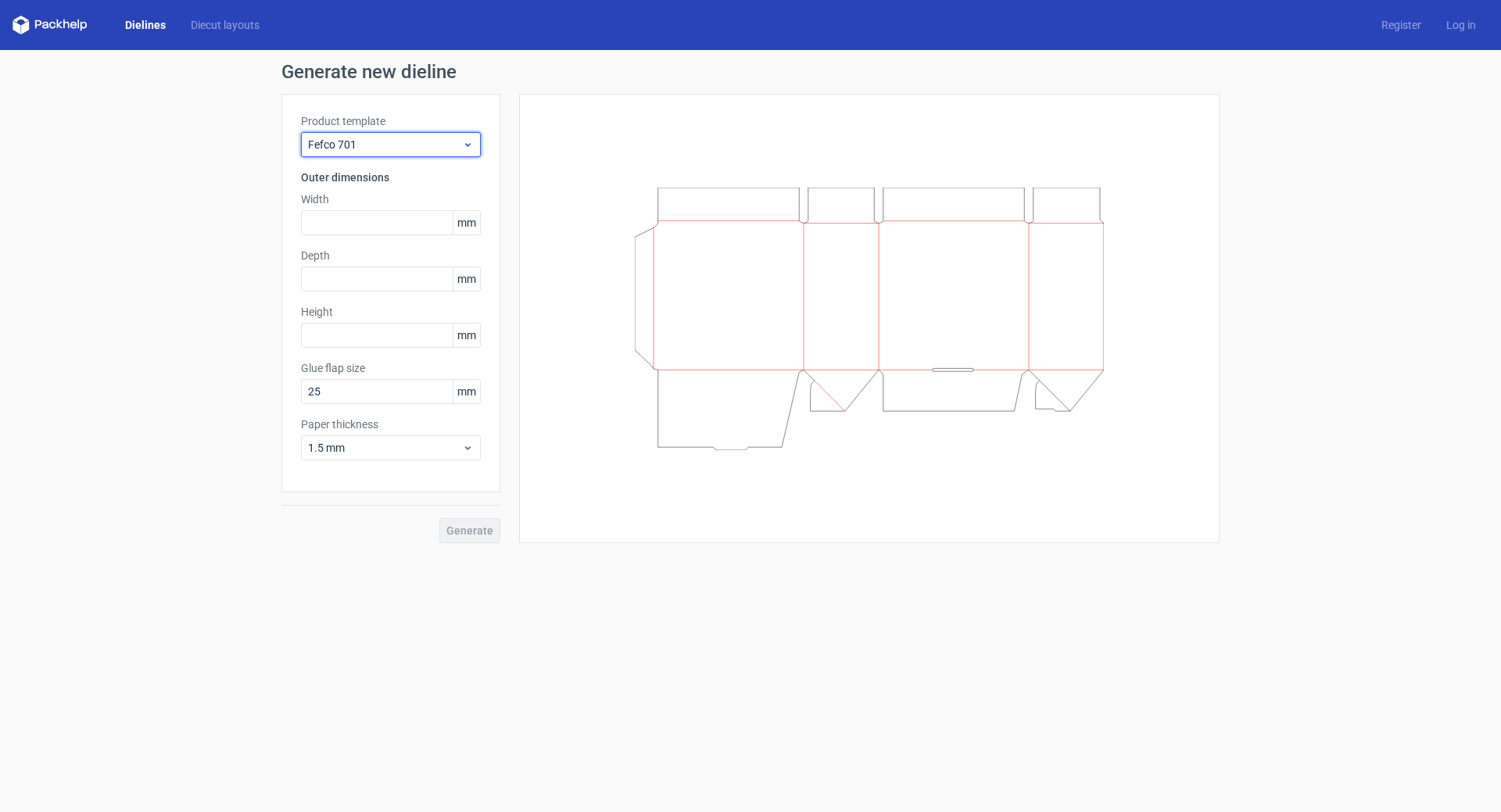
click at [424, 142] on span "Fefco 701" at bounding box center [384, 144] width 154 height 16
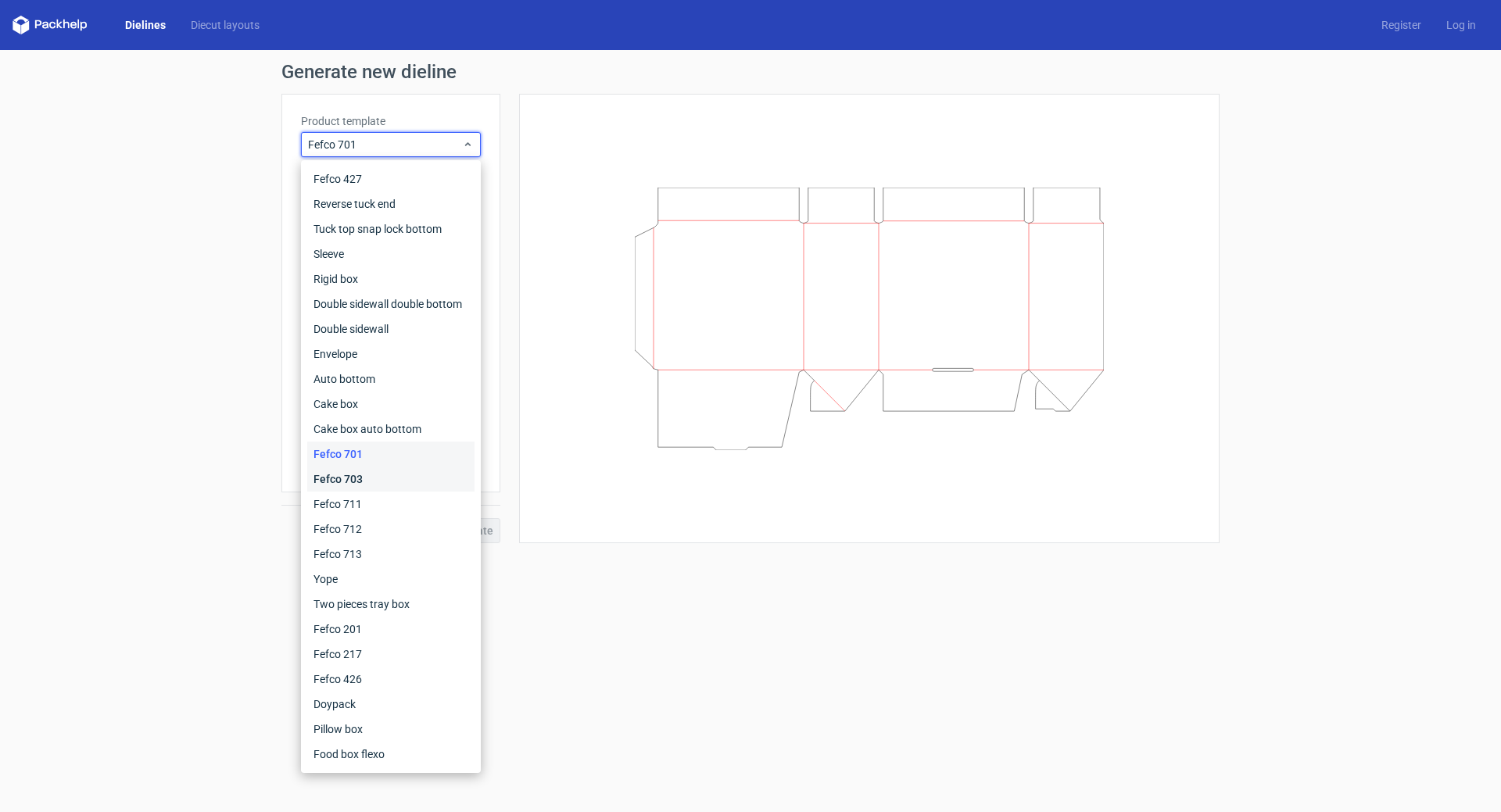
click at [357, 478] on div "Fefco 703" at bounding box center [391, 479] width 167 height 25
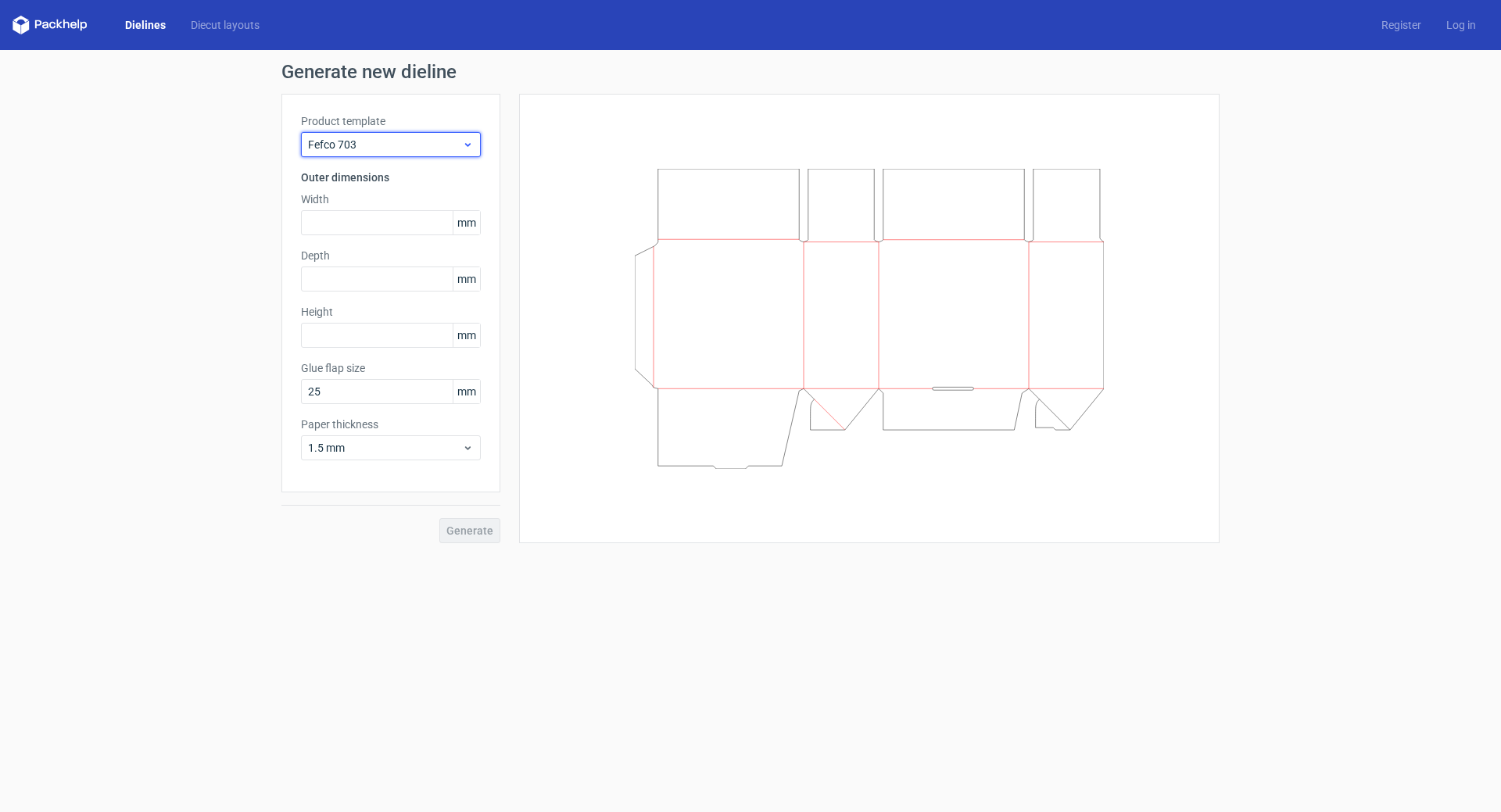
click at [401, 141] on span "Fefco 703" at bounding box center [384, 144] width 154 height 16
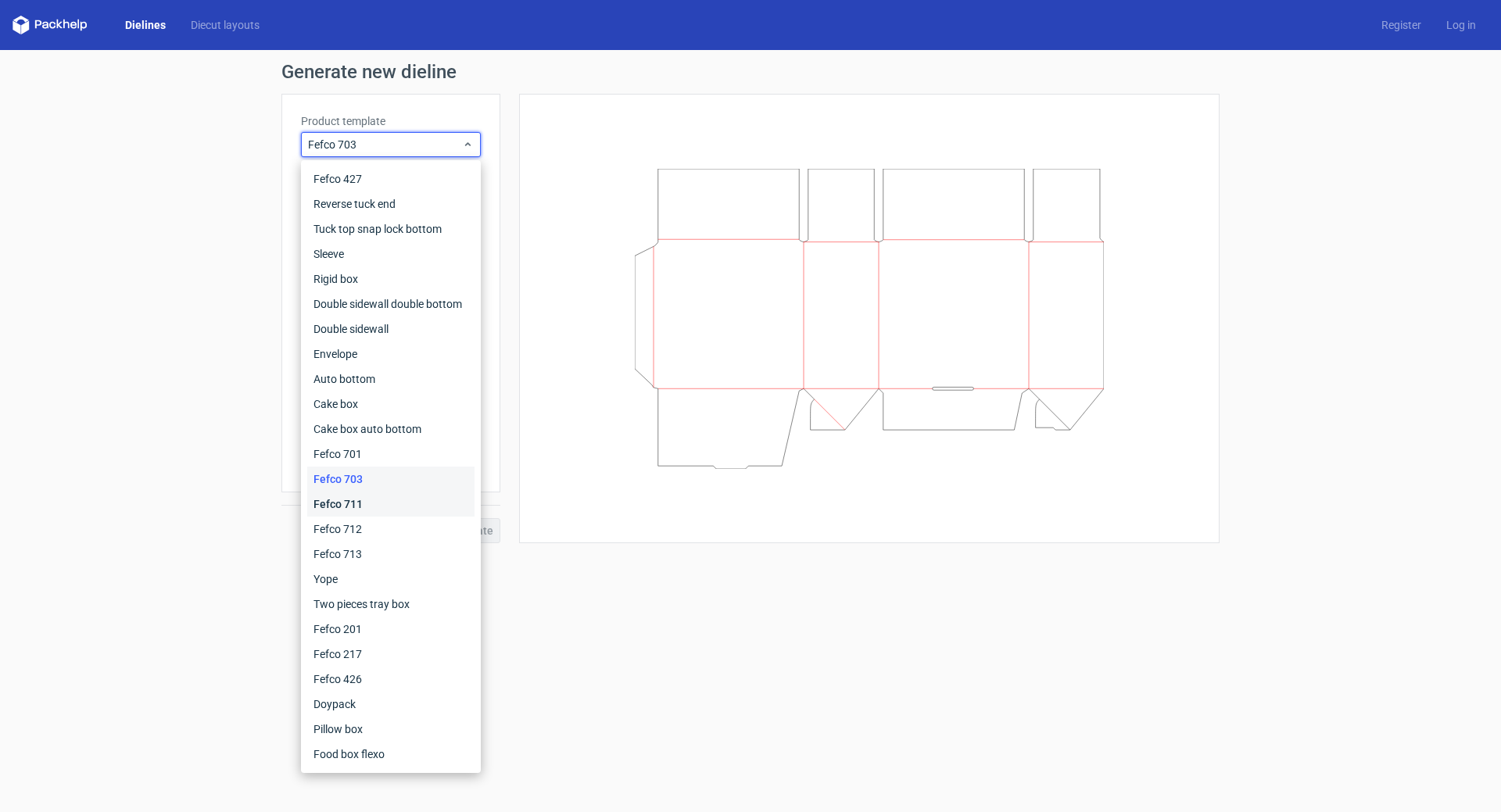
click at [350, 502] on div "Fefco 711" at bounding box center [391, 504] width 167 height 25
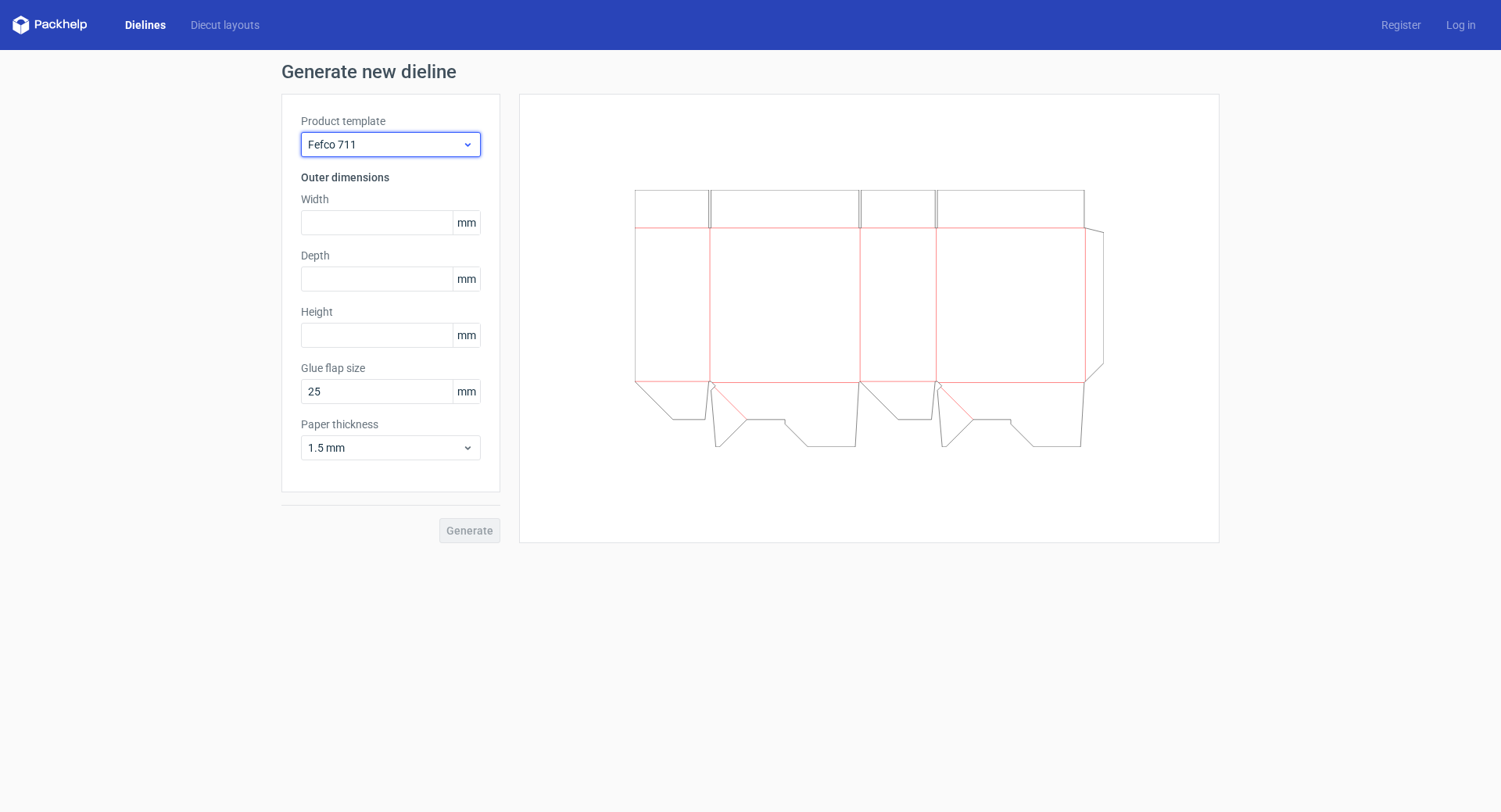
click at [425, 143] on span "Fefco 711" at bounding box center [384, 144] width 154 height 16
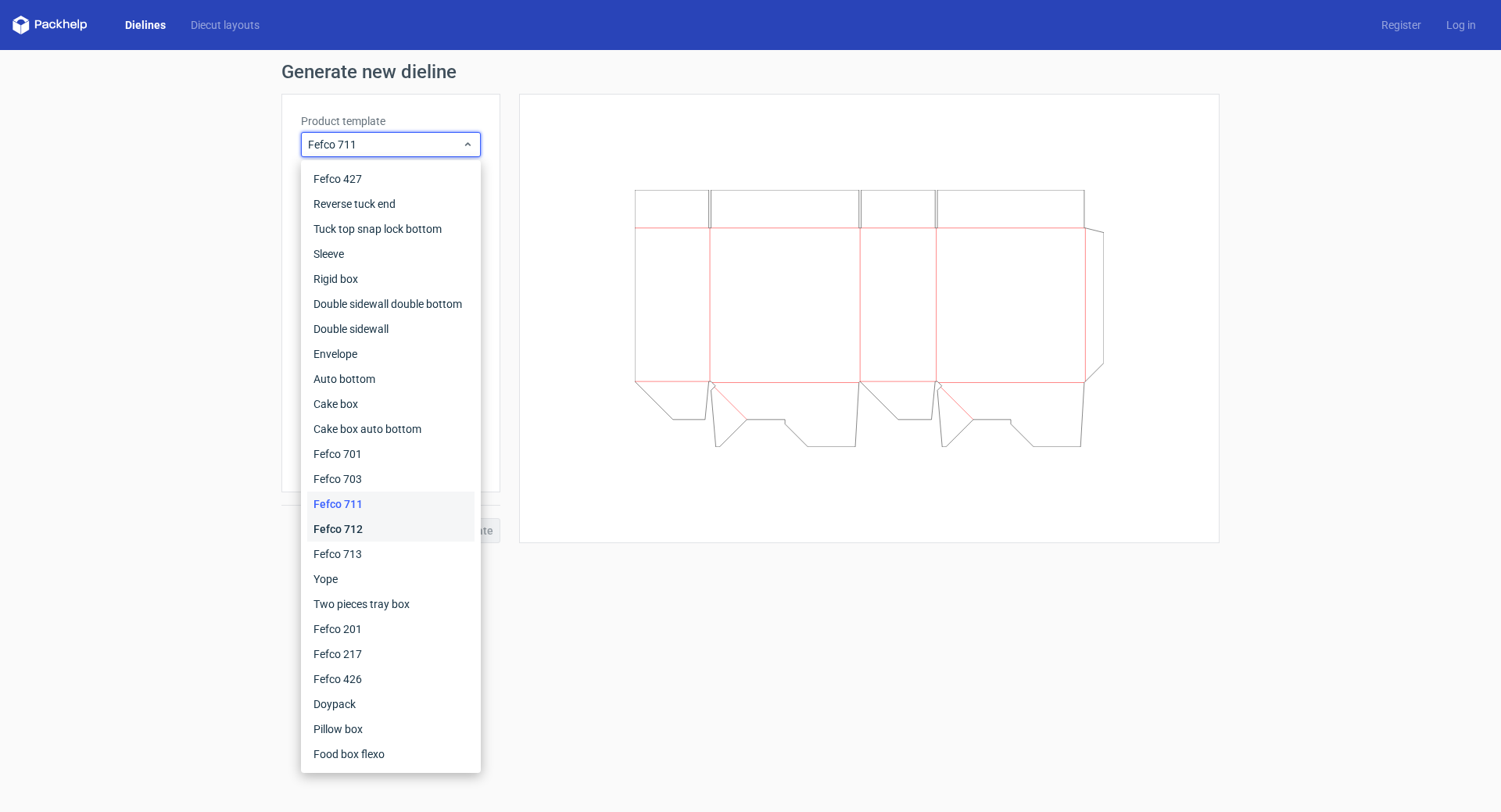
click at [377, 529] on div "Fefco 712" at bounding box center [391, 529] width 167 height 25
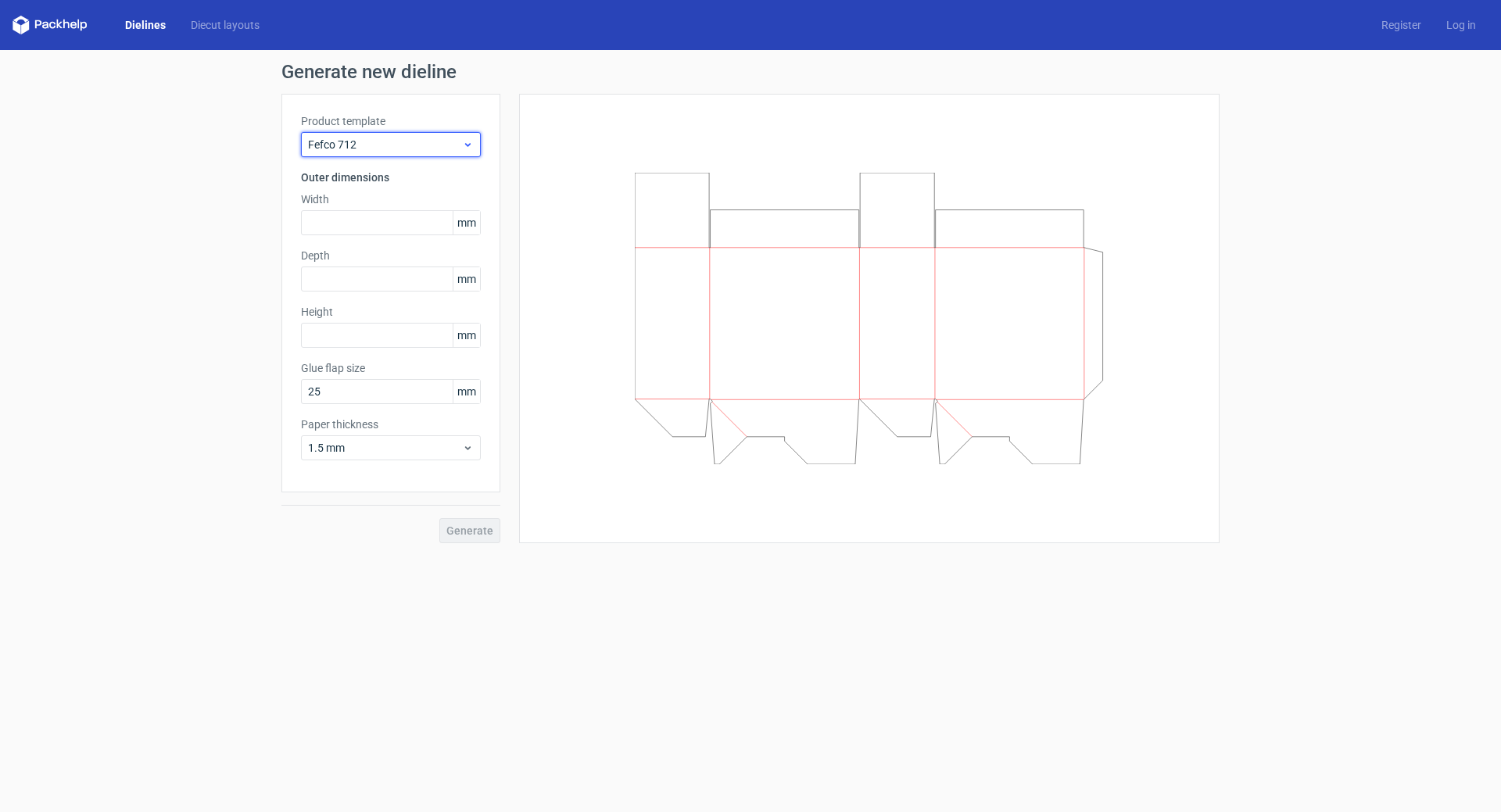
click at [403, 152] on div "Fefco 712" at bounding box center [391, 144] width 180 height 25
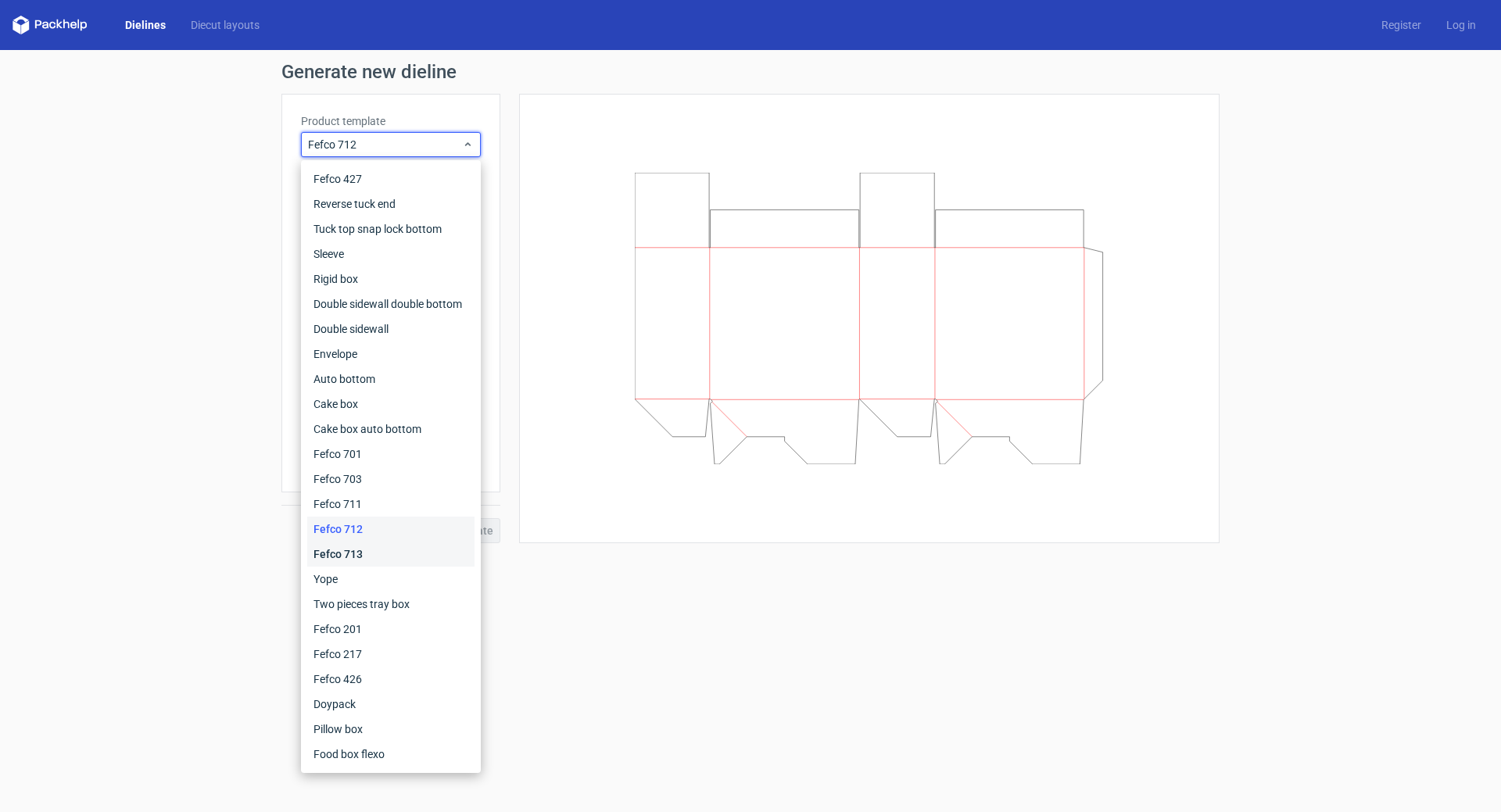
click at [355, 554] on div "Fefco 713" at bounding box center [391, 554] width 167 height 25
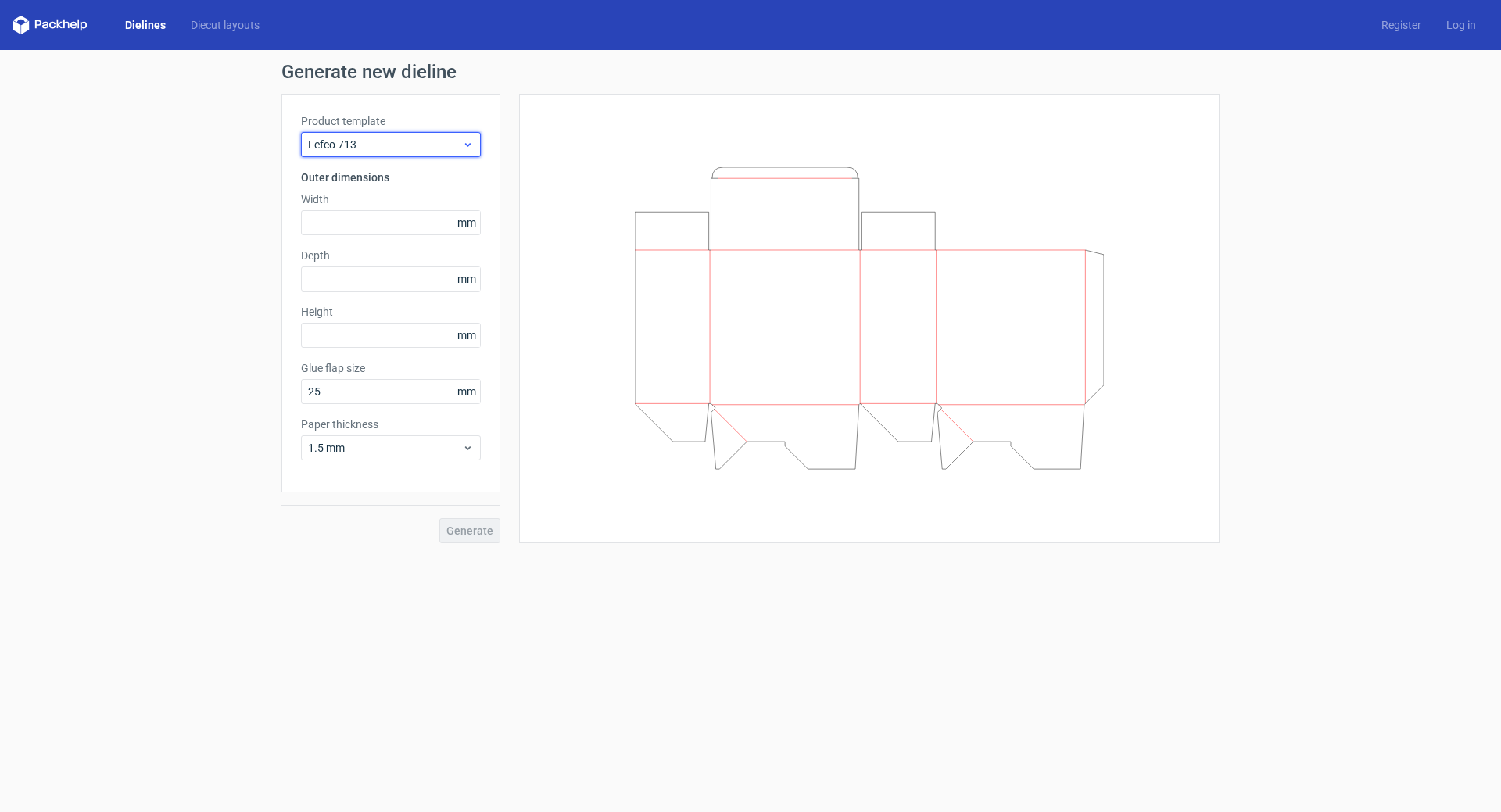
click at [399, 140] on span "Fefco 713" at bounding box center [384, 144] width 154 height 16
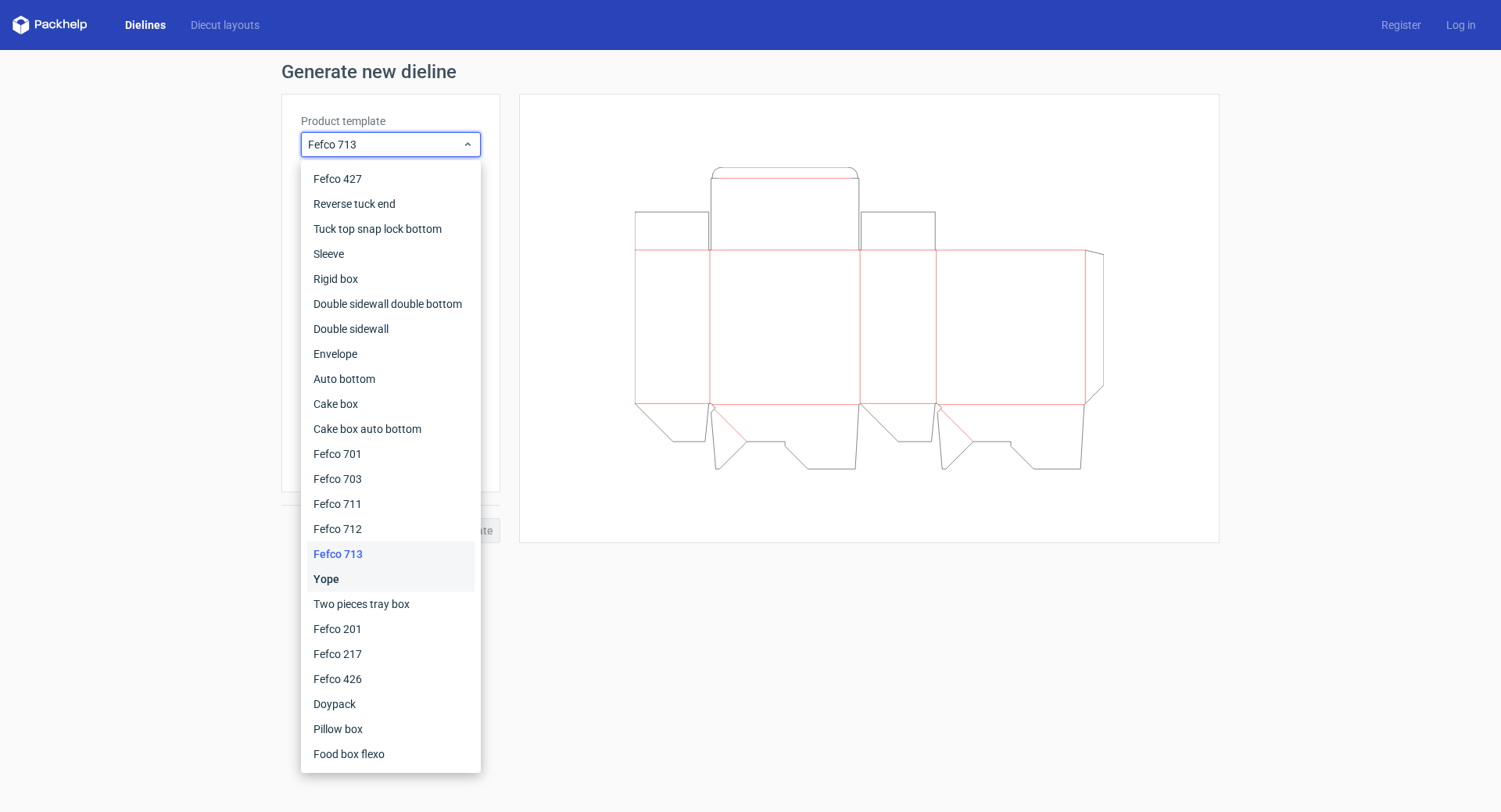
click at [320, 579] on div "Yope" at bounding box center [391, 579] width 167 height 25
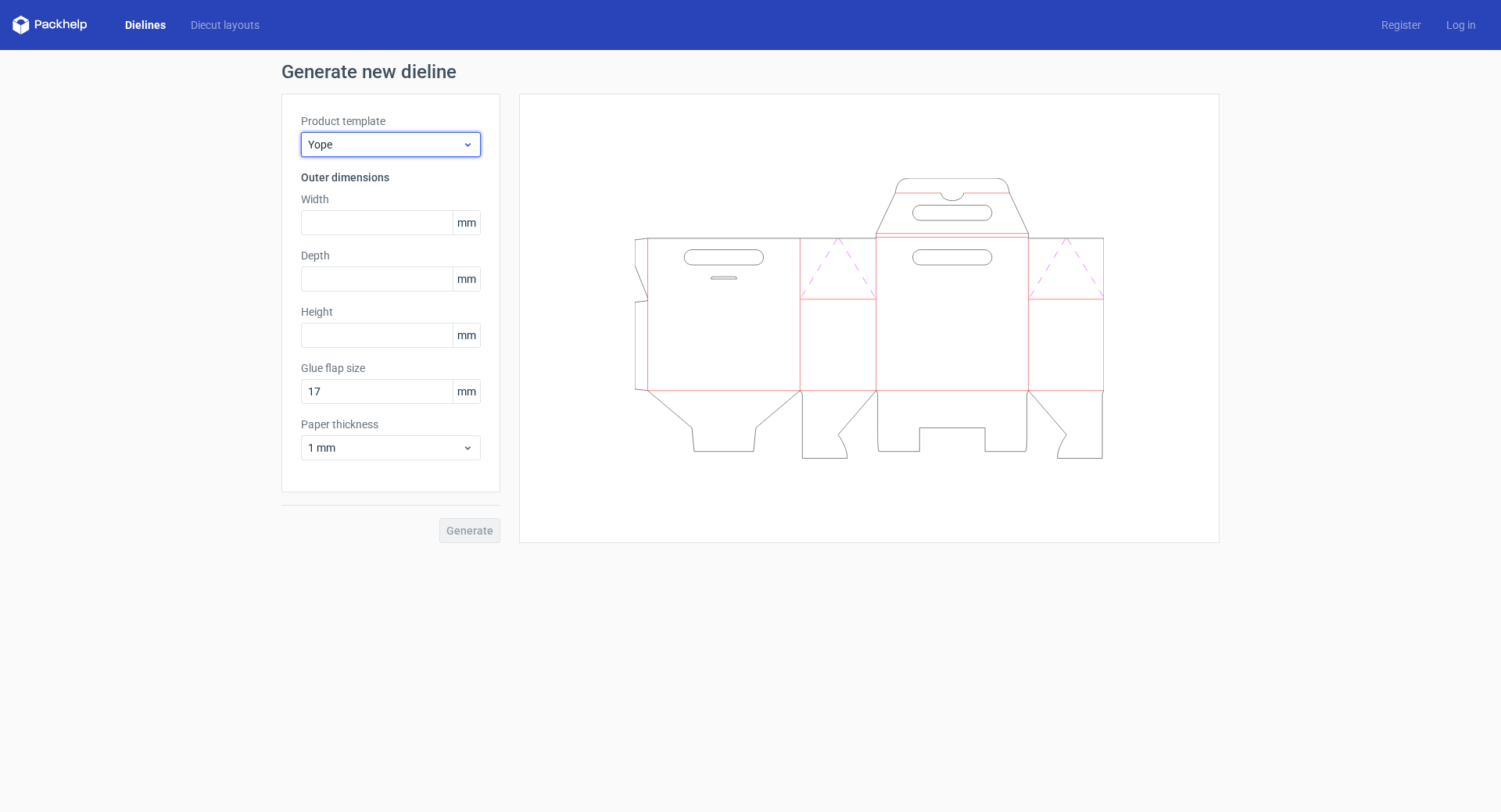
click at [435, 147] on span "Yope" at bounding box center [384, 144] width 154 height 16
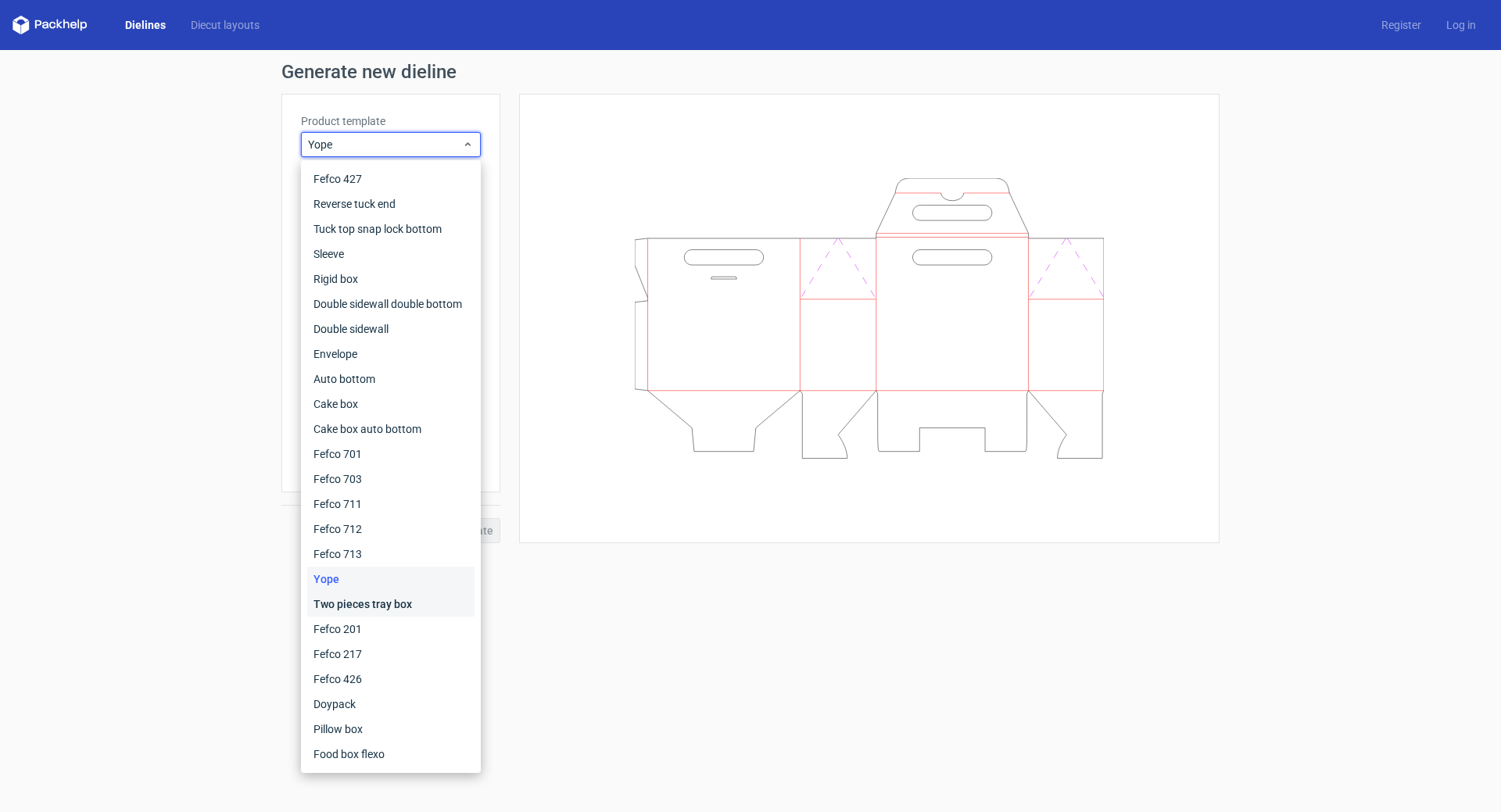
click at [358, 599] on div "Two pieces tray box" at bounding box center [391, 604] width 167 height 25
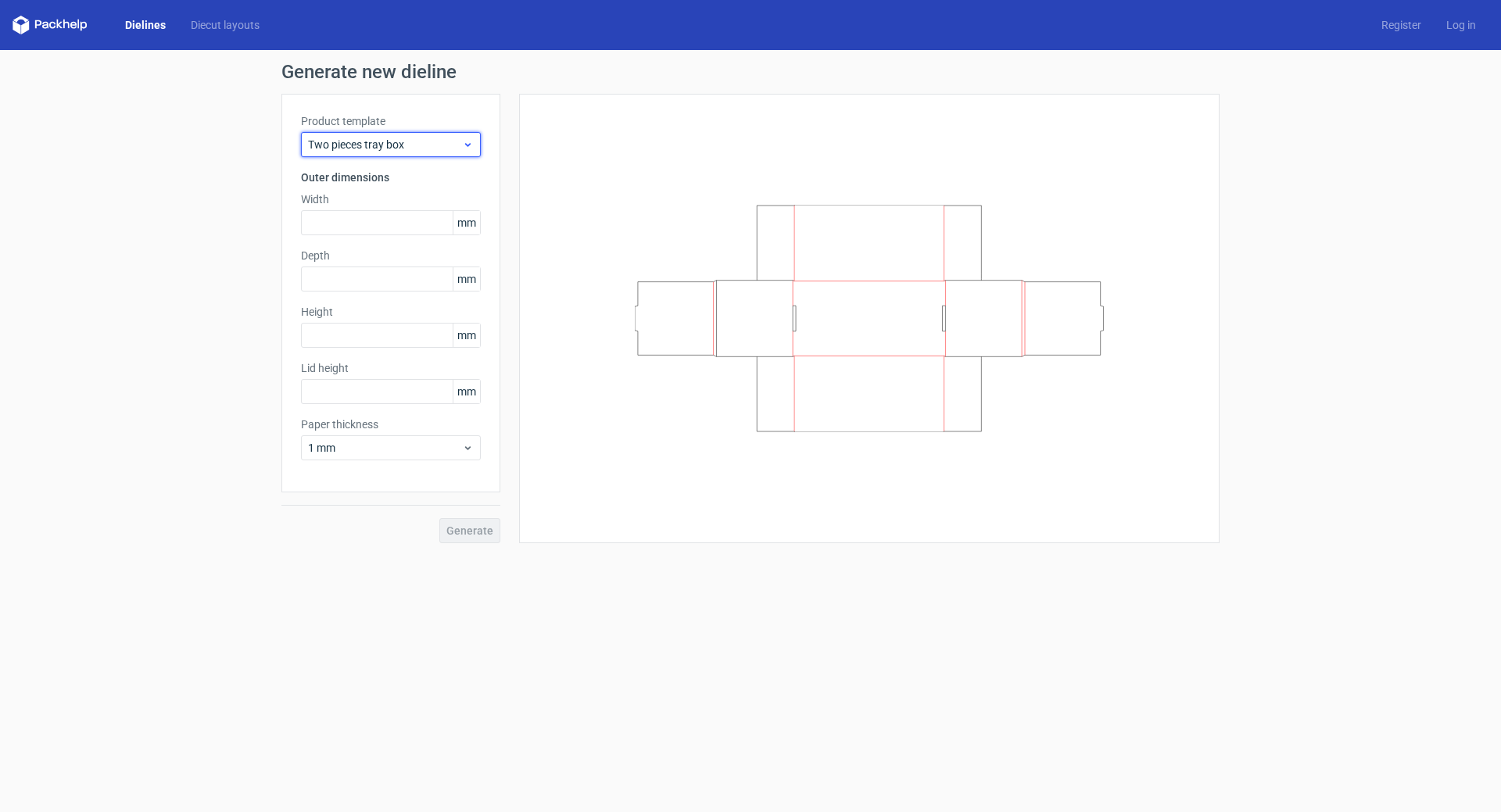
click at [409, 145] on span "Two pieces tray box" at bounding box center [384, 144] width 154 height 16
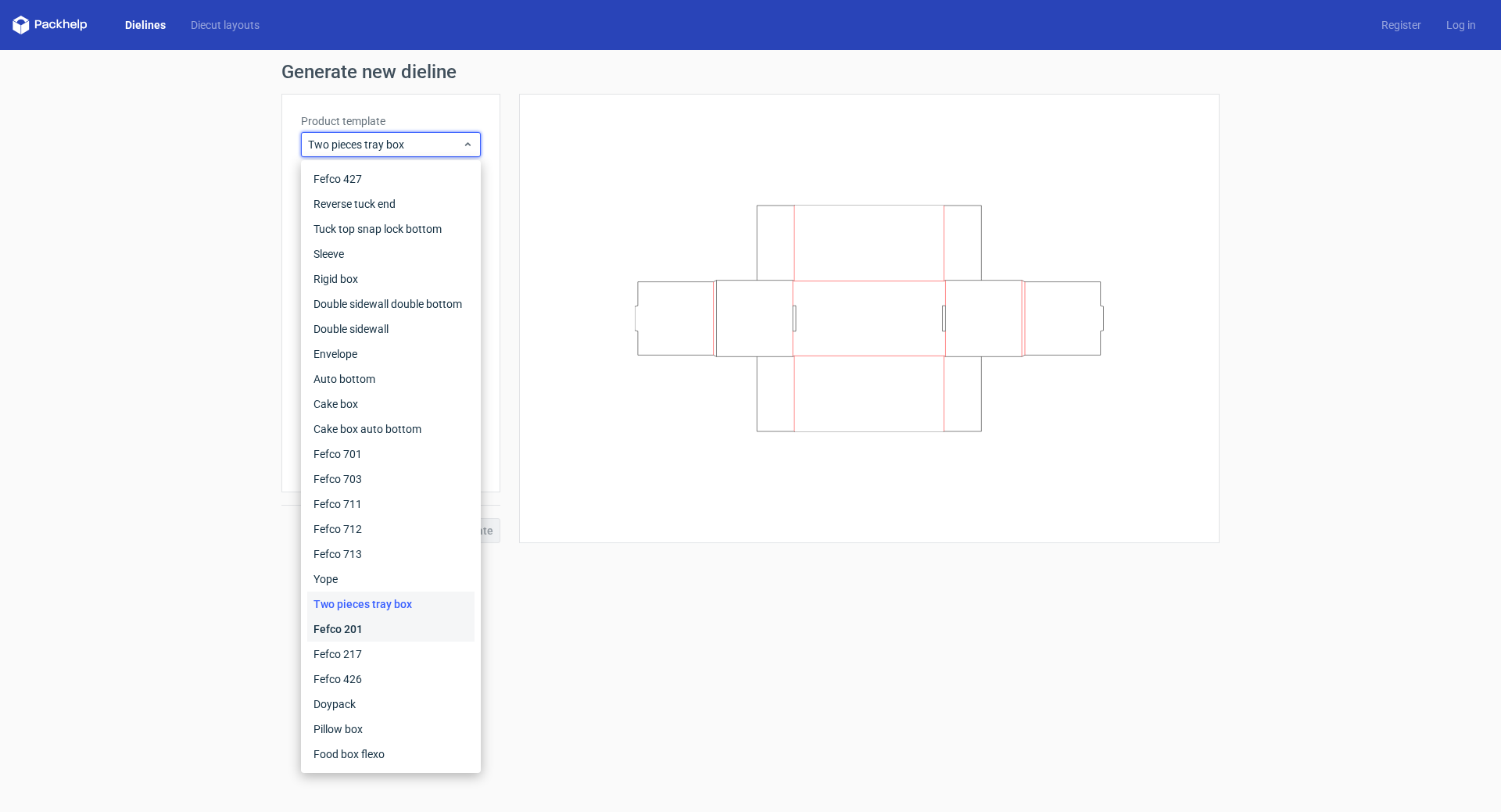
click at [370, 633] on div "Fefco 201" at bounding box center [391, 630] width 167 height 25
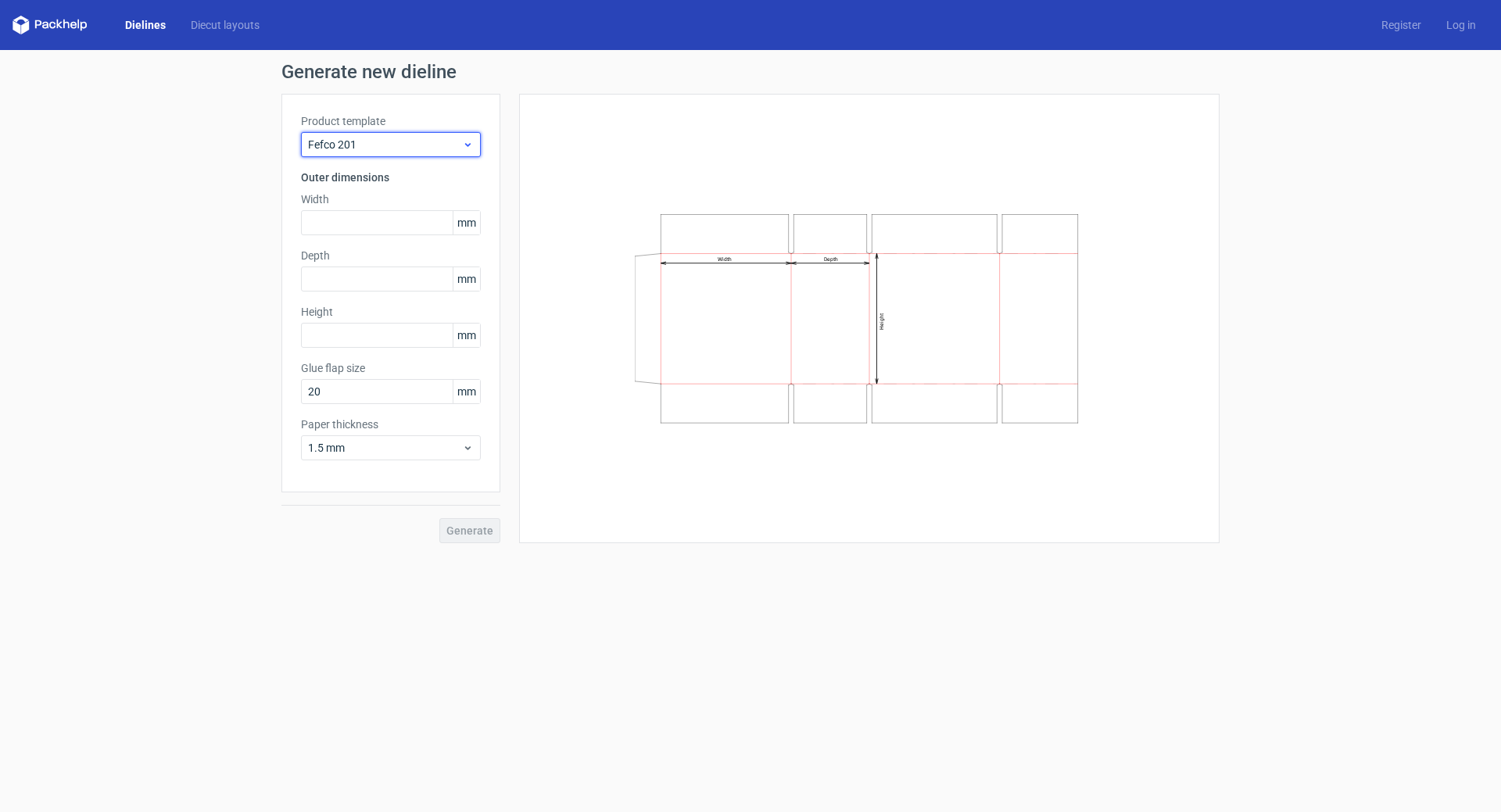
click at [404, 141] on span "Fefco 201" at bounding box center [384, 144] width 154 height 16
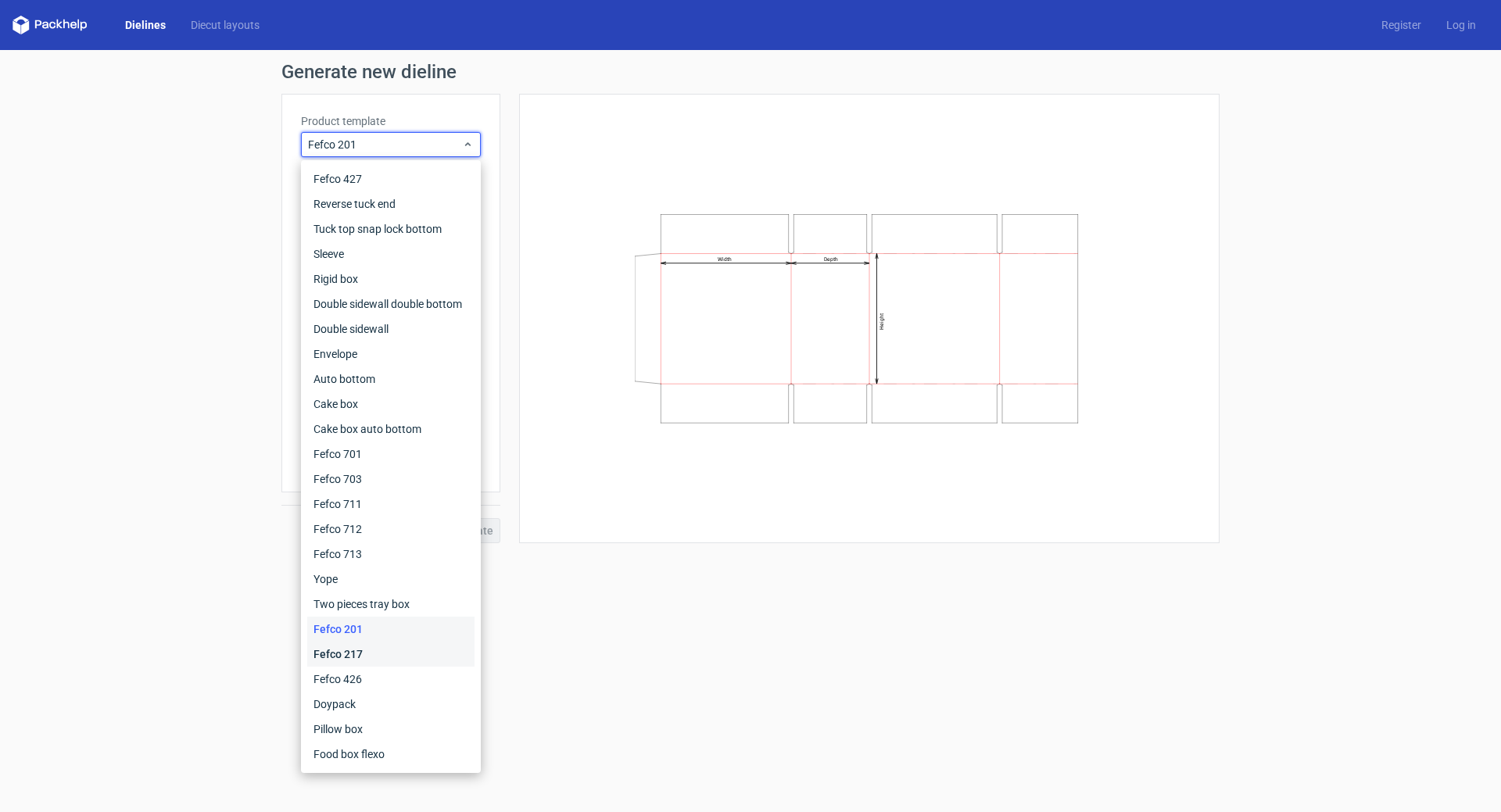
click at [359, 649] on div "Fefco 217" at bounding box center [391, 654] width 167 height 25
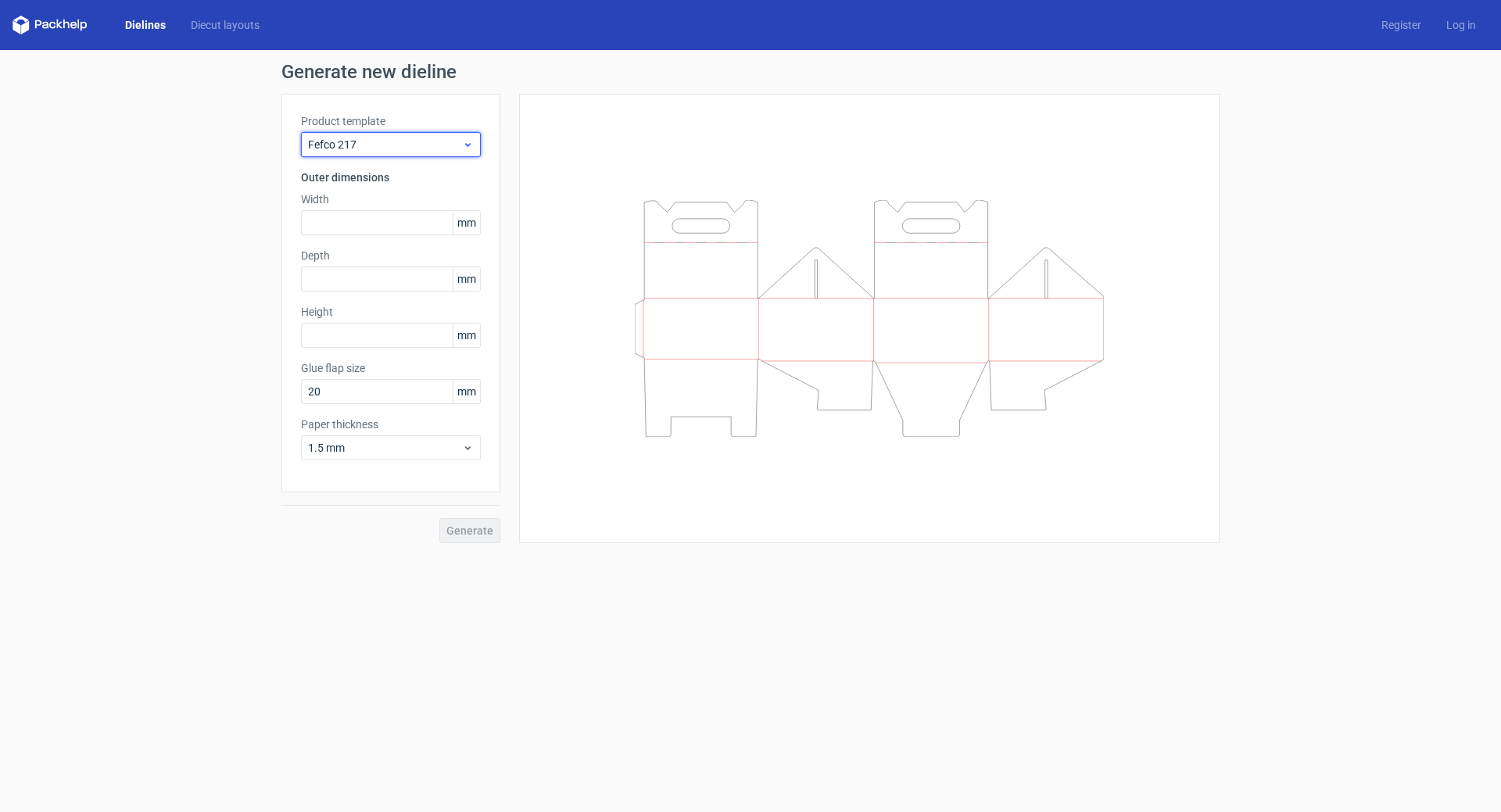
click at [408, 140] on span "Fefco 217" at bounding box center [384, 144] width 154 height 16
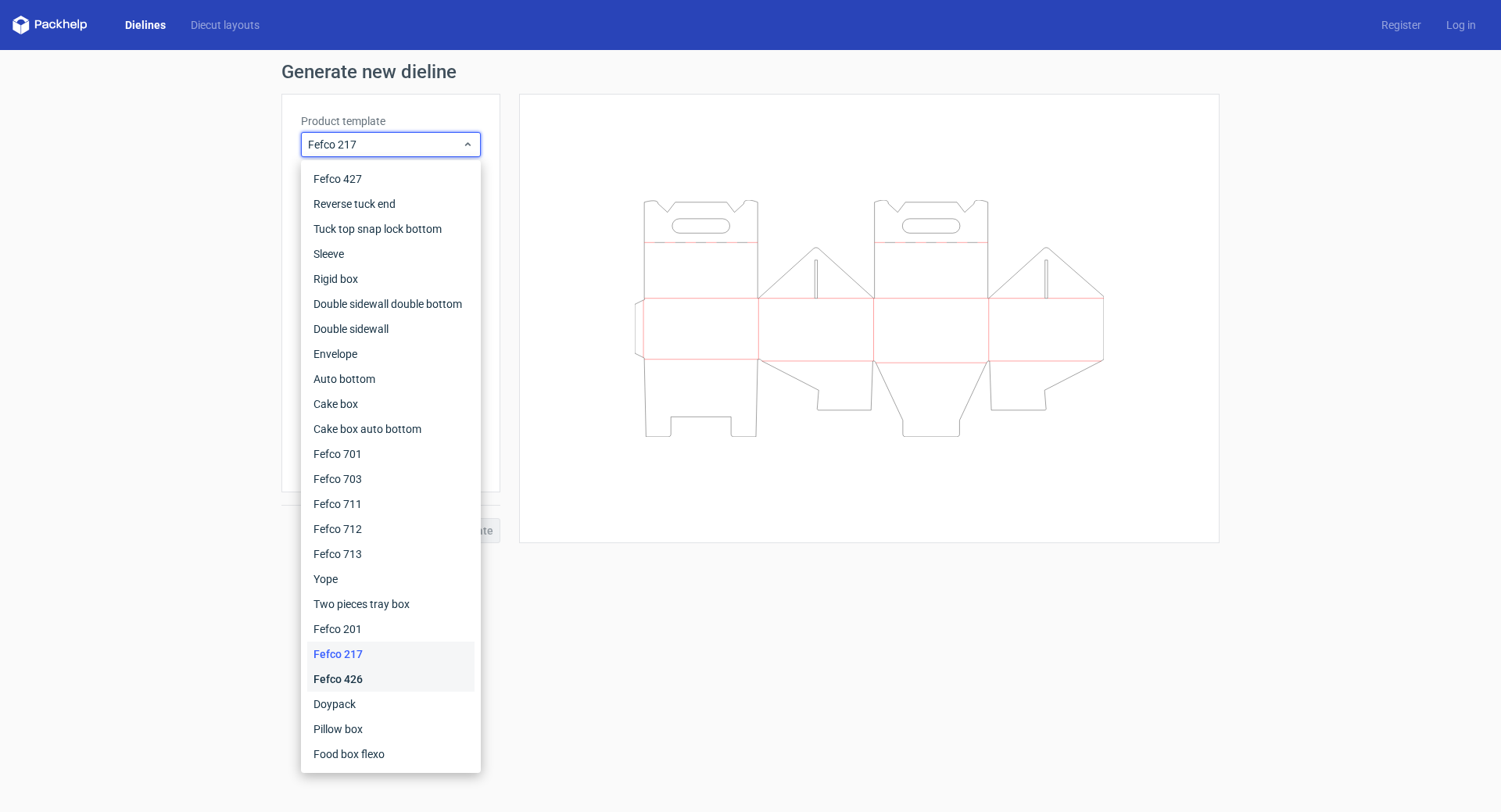
click at [385, 677] on div "Fefco 426" at bounding box center [391, 679] width 167 height 25
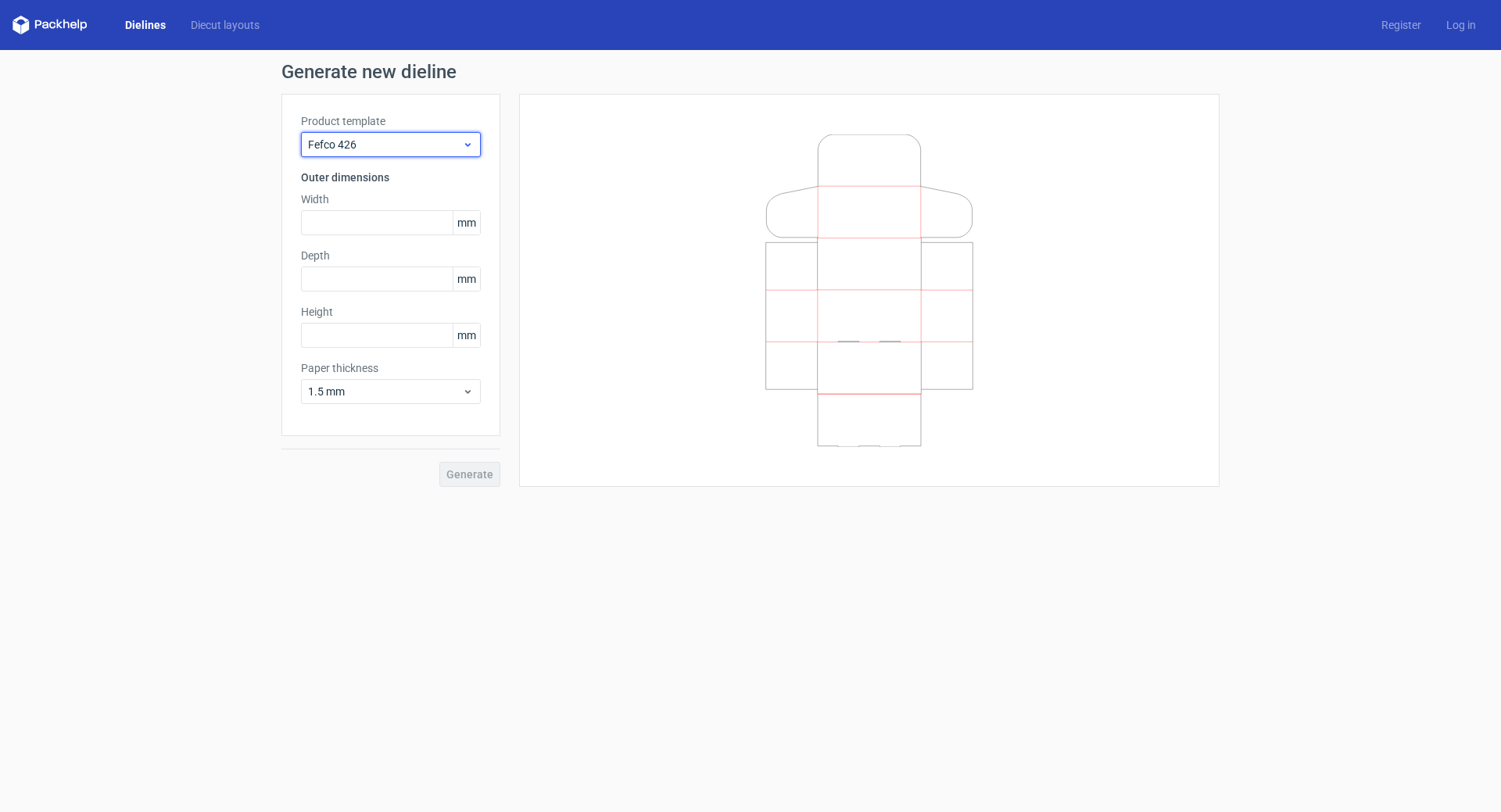
click at [397, 148] on span "Fefco 426" at bounding box center [384, 144] width 154 height 16
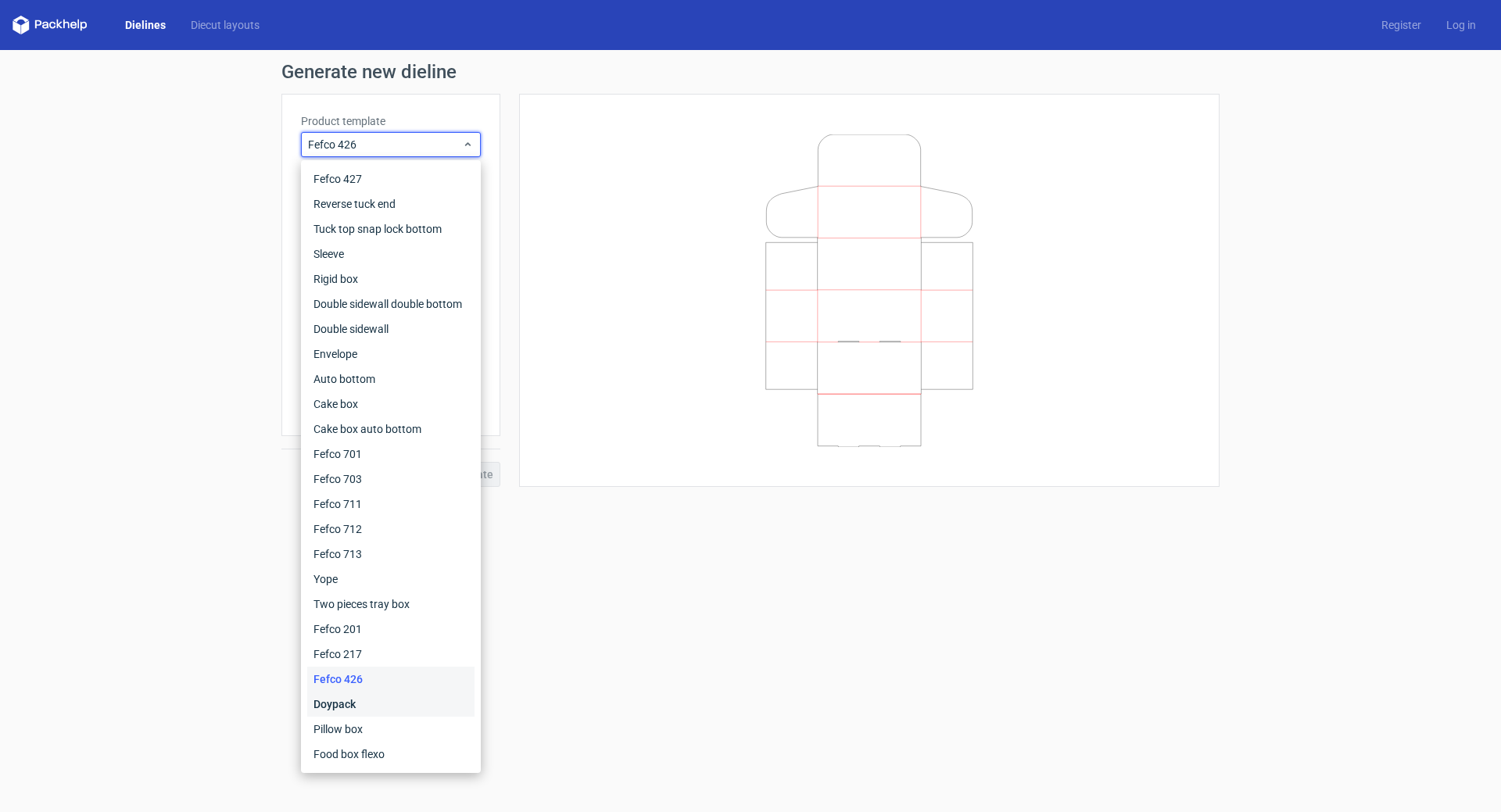
click at [380, 710] on div "Doypack" at bounding box center [391, 705] width 167 height 25
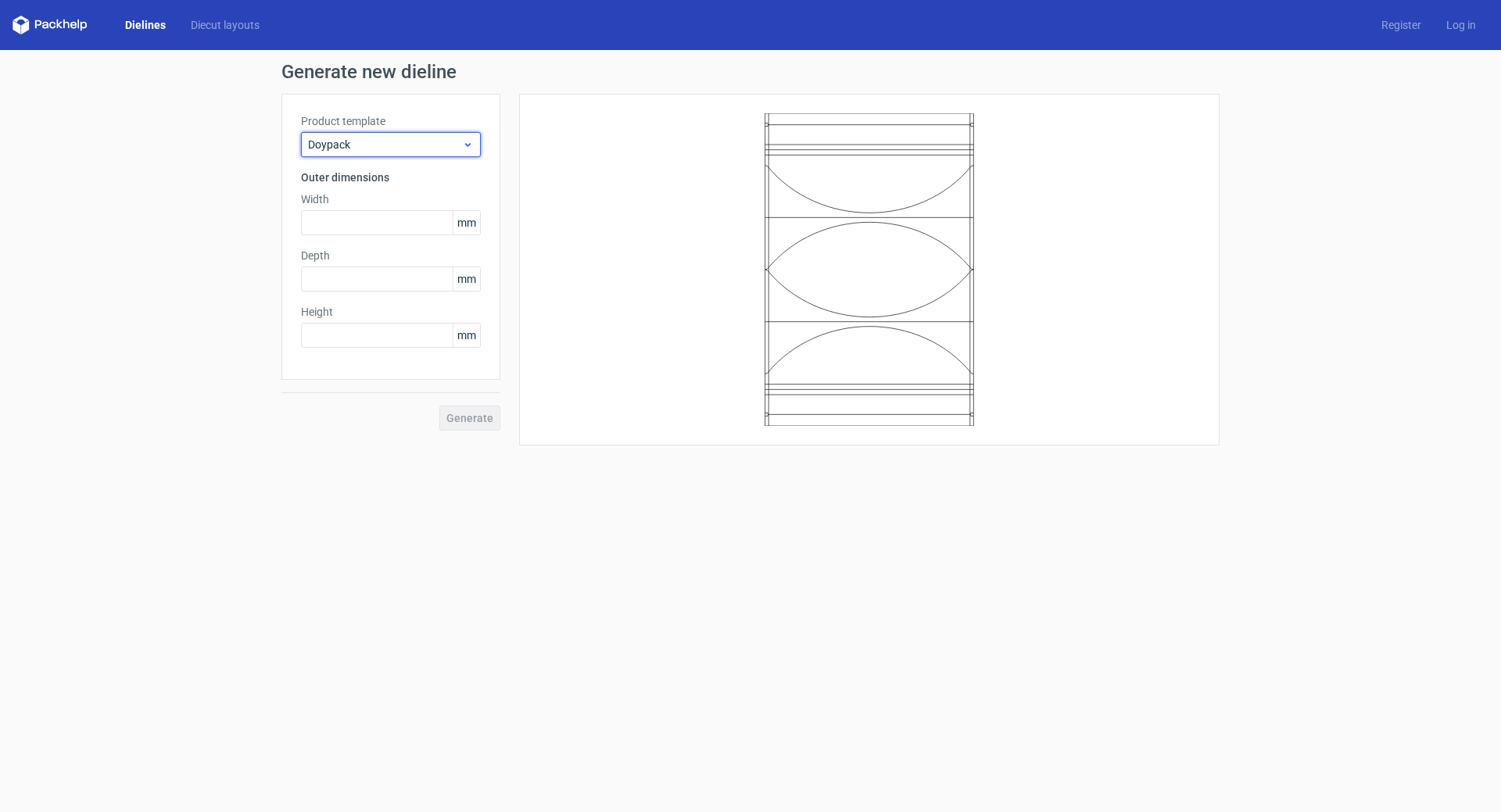
click at [412, 148] on span "Doypack" at bounding box center [384, 144] width 154 height 16
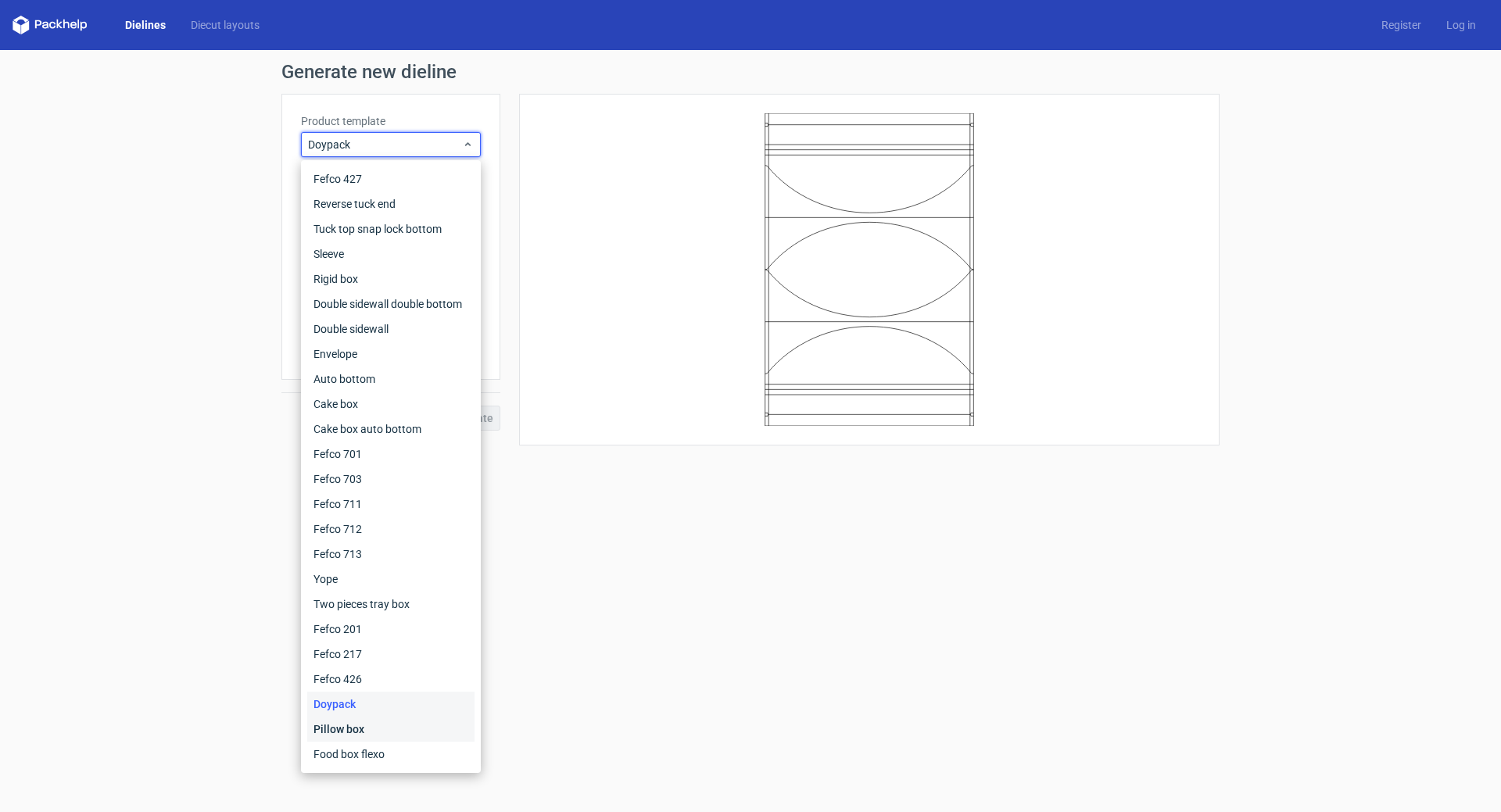
click at [364, 732] on div "Pillow box" at bounding box center [391, 729] width 167 height 25
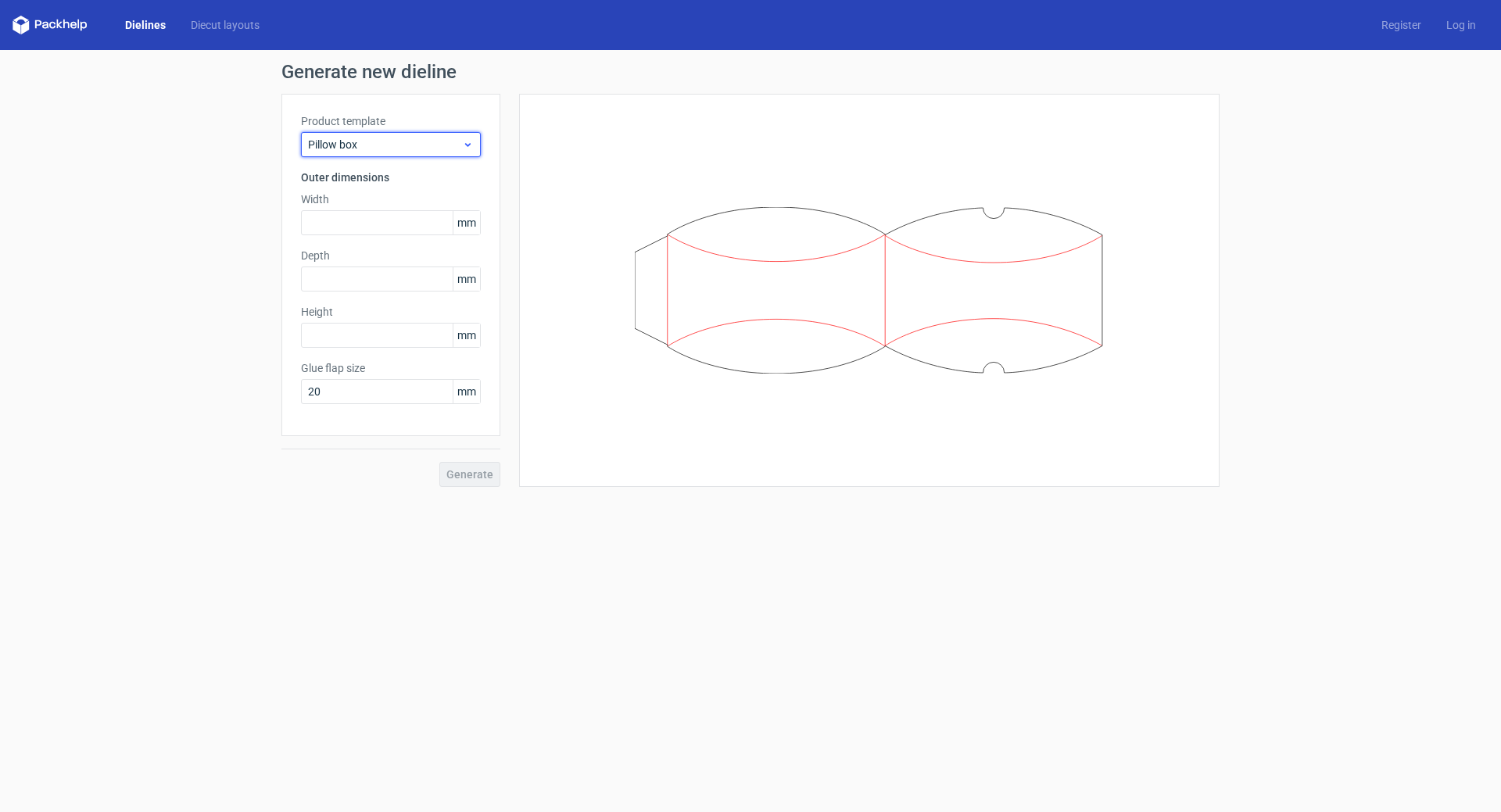
click at [392, 154] on div "Pillow box" at bounding box center [391, 144] width 180 height 25
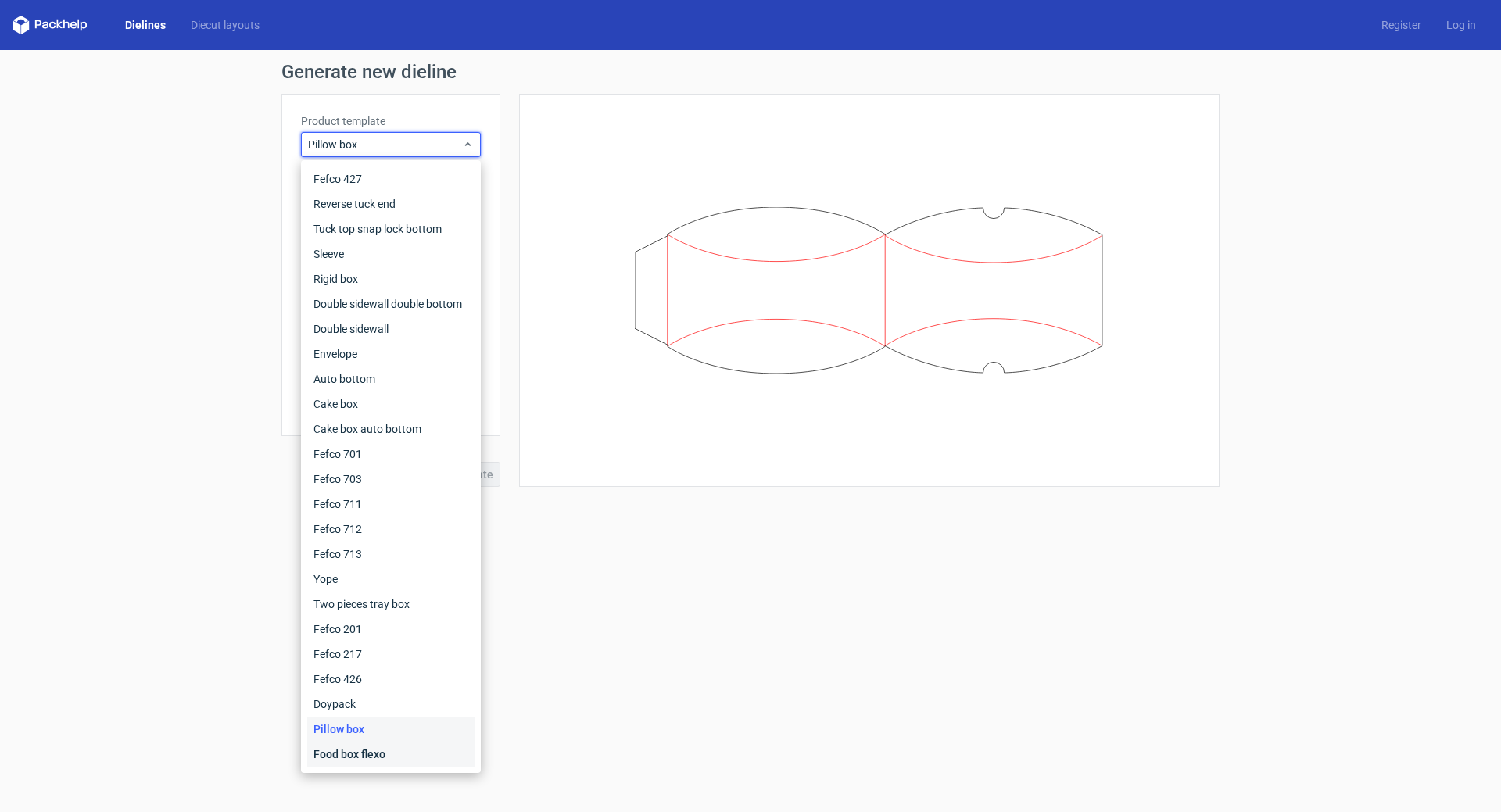
click at [367, 754] on div "Food box flexo" at bounding box center [391, 754] width 167 height 25
